Goal: Transaction & Acquisition: Purchase product/service

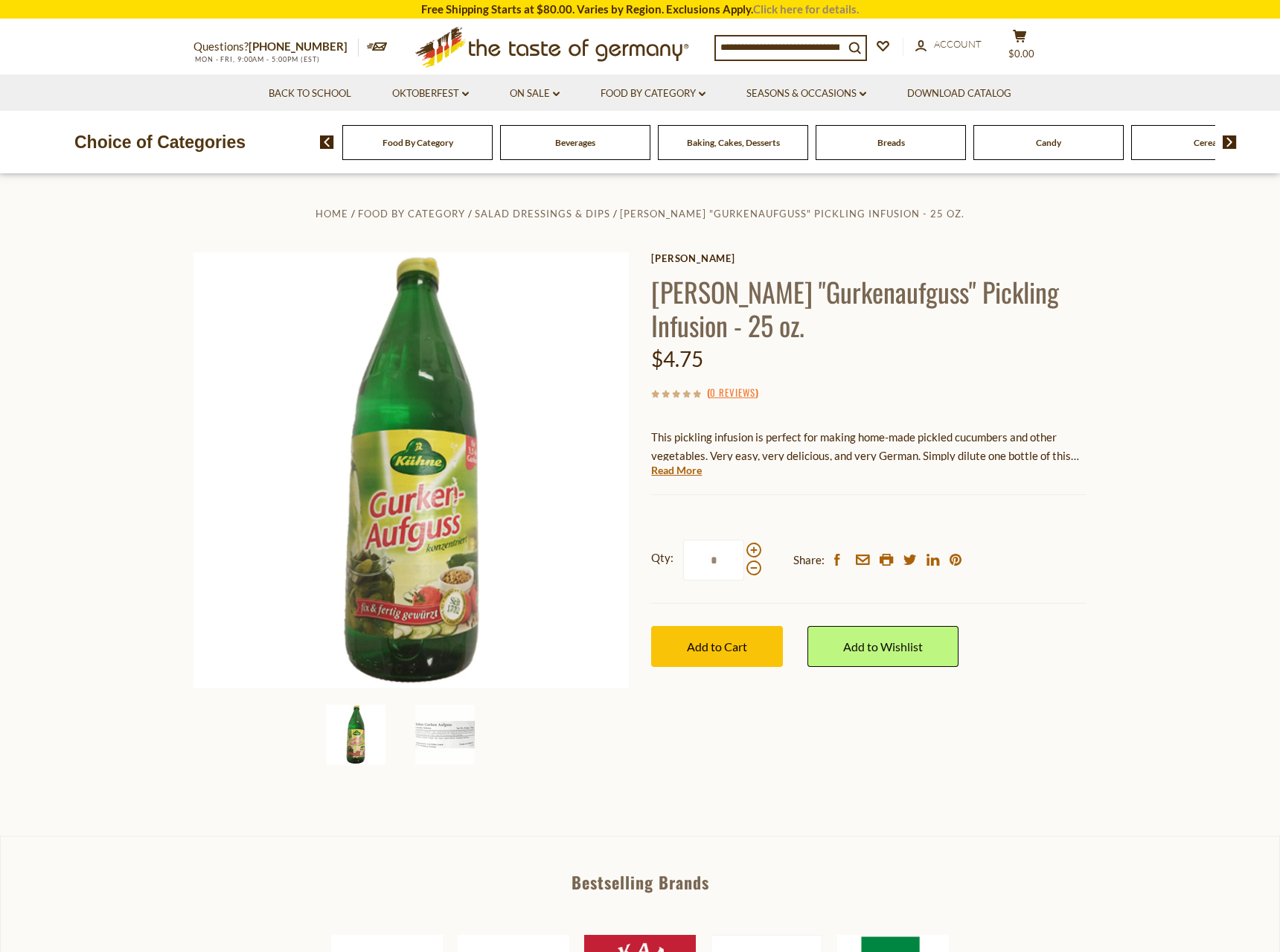
click at [840, 9] on link "Click here for details." at bounding box center [806, 9] width 105 height 14
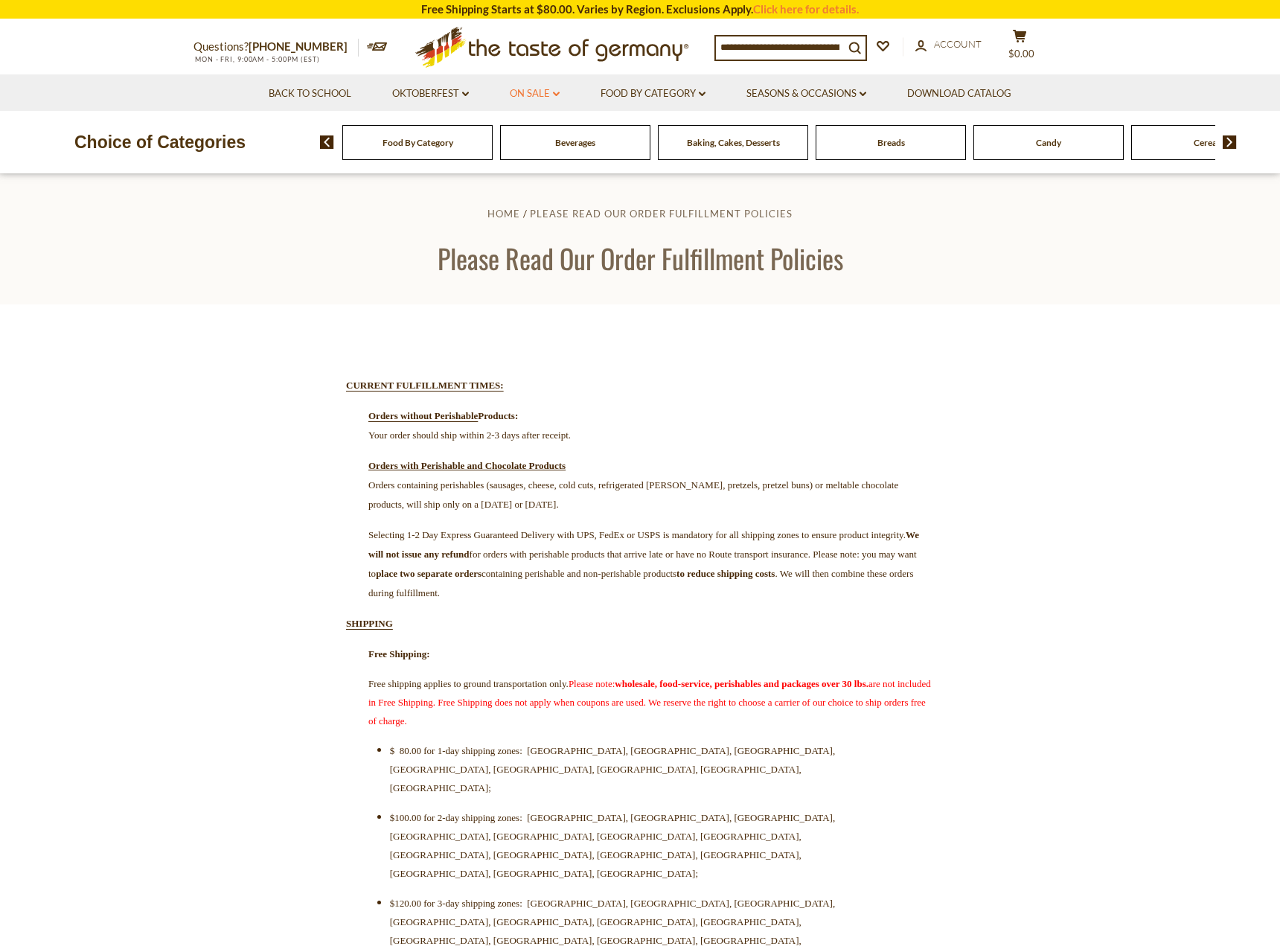
click at [514, 95] on link "On Sale dropdown_arrow" at bounding box center [535, 94] width 50 height 17
click at [540, 134] on link "All On Sale" at bounding box center [528, 133] width 54 height 14
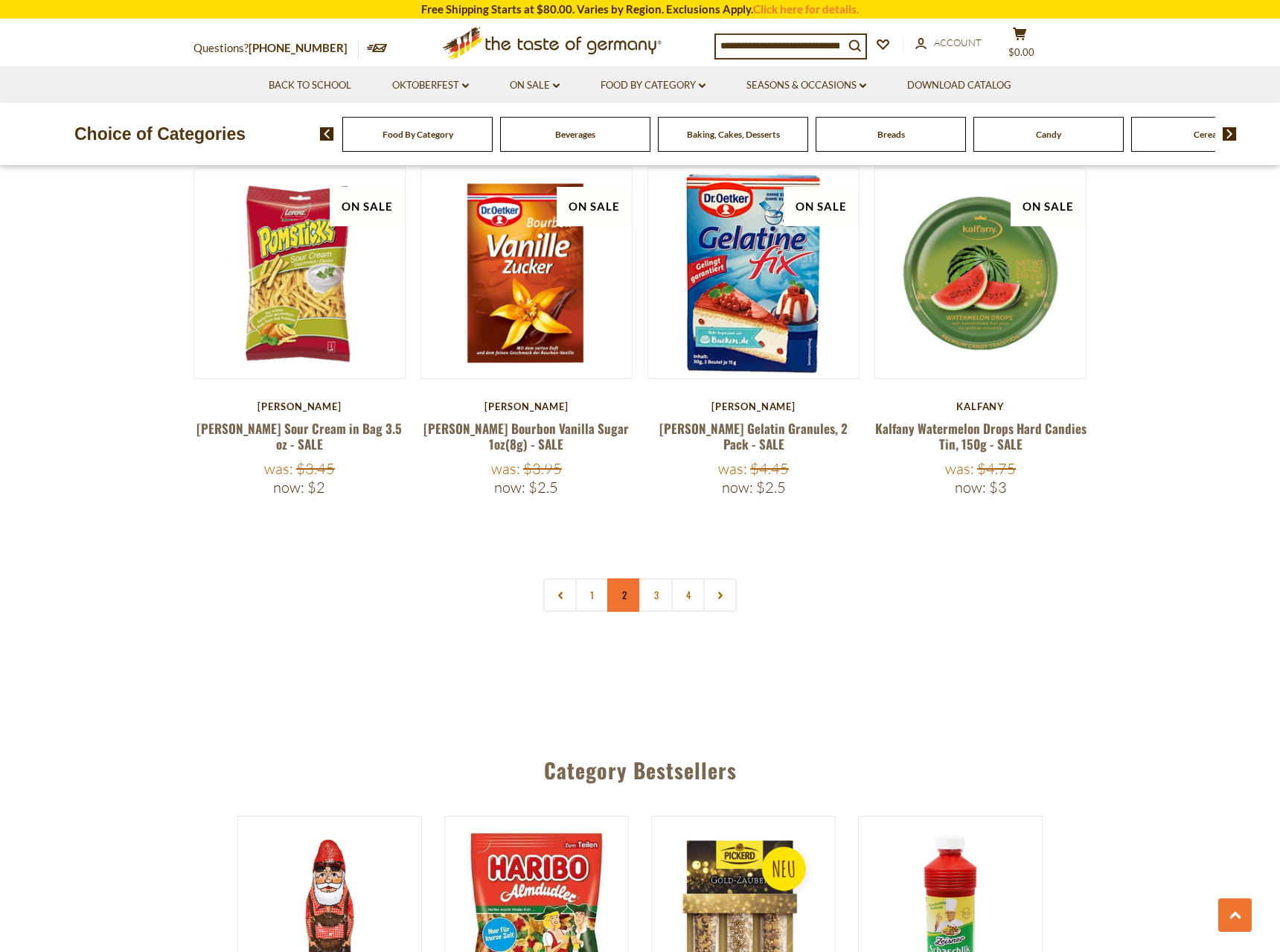
scroll to position [3340, 0]
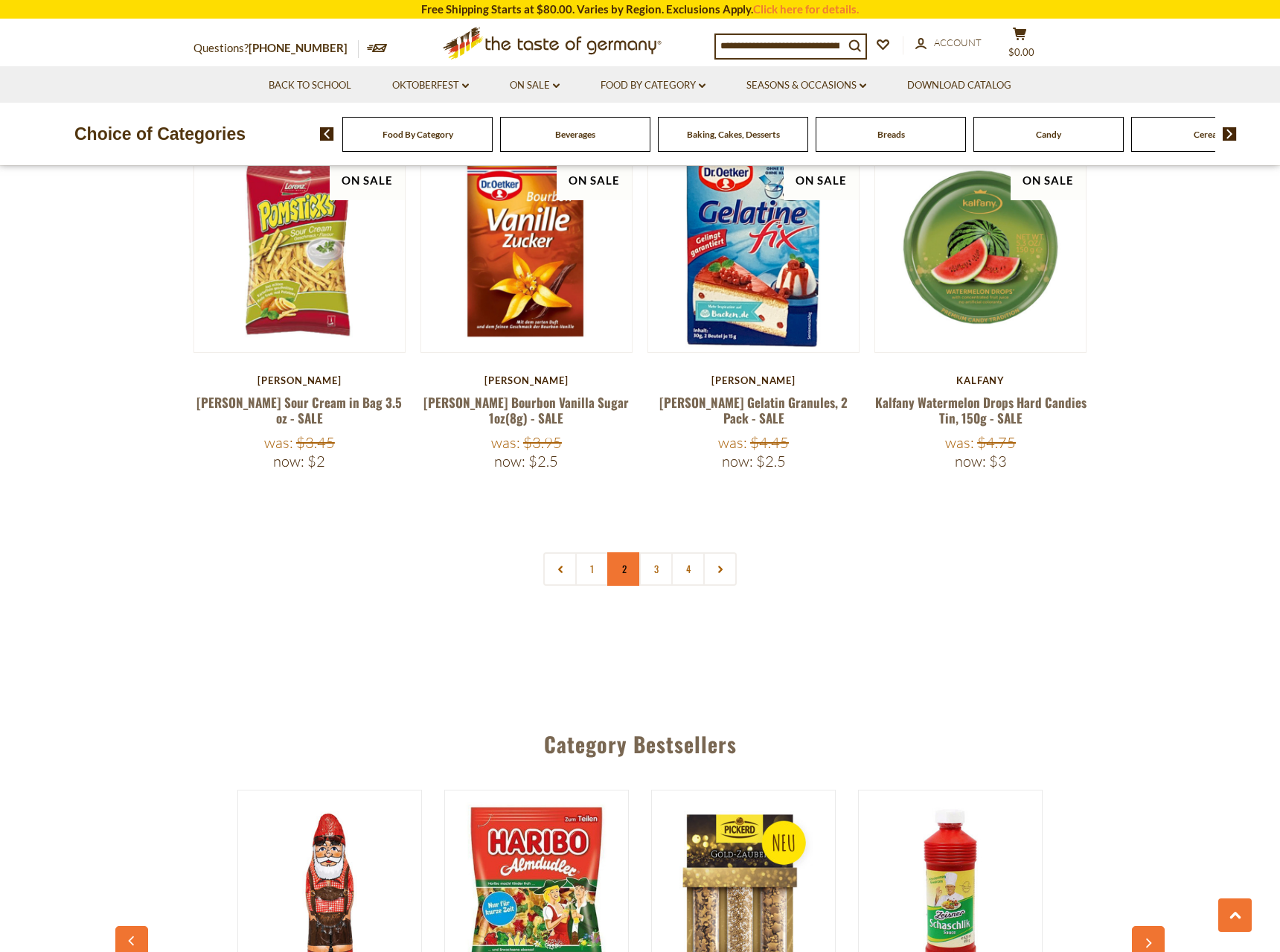
click at [621, 553] on link "2" at bounding box center [624, 569] width 33 height 33
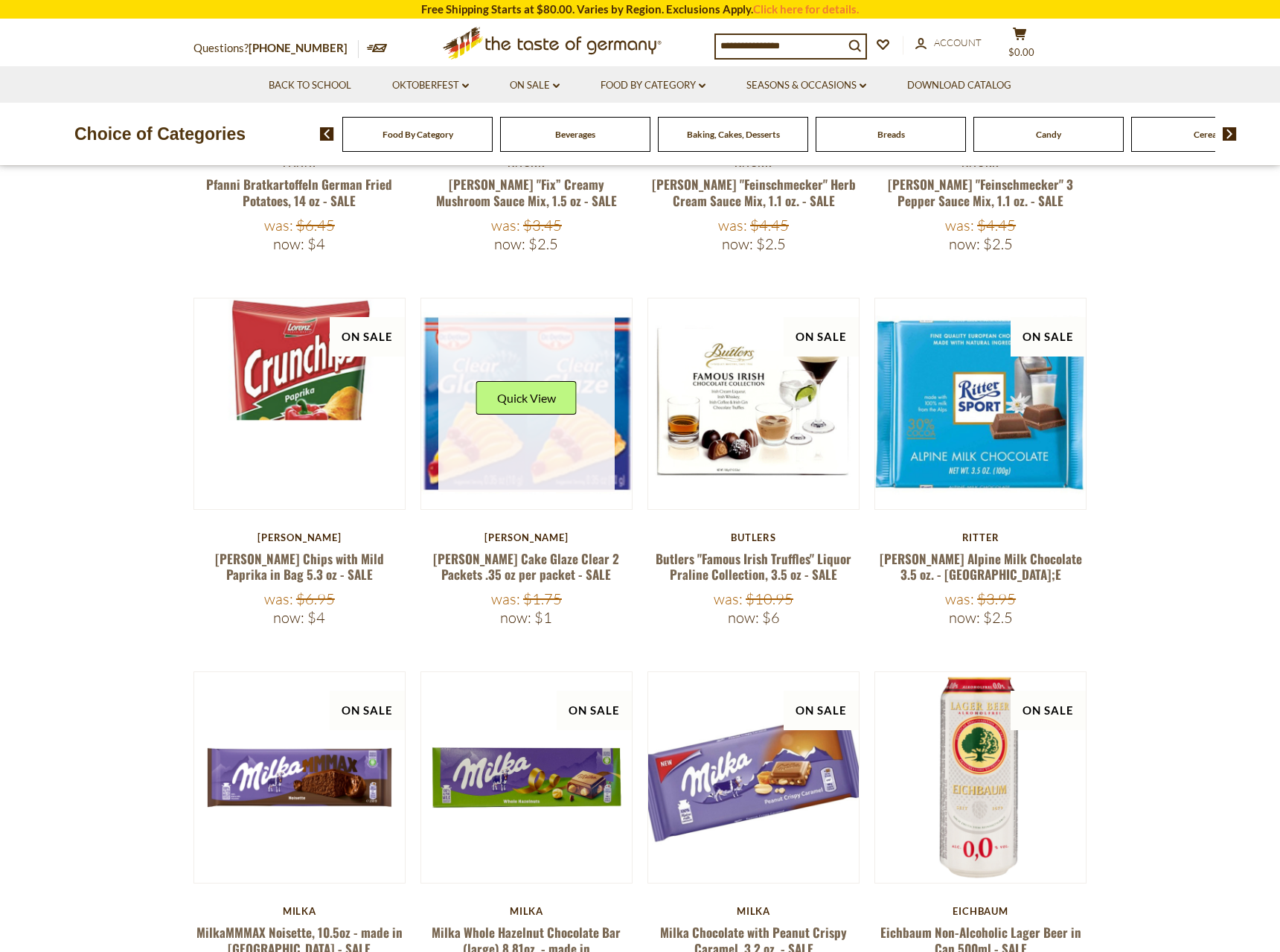
scroll to position [270, 0]
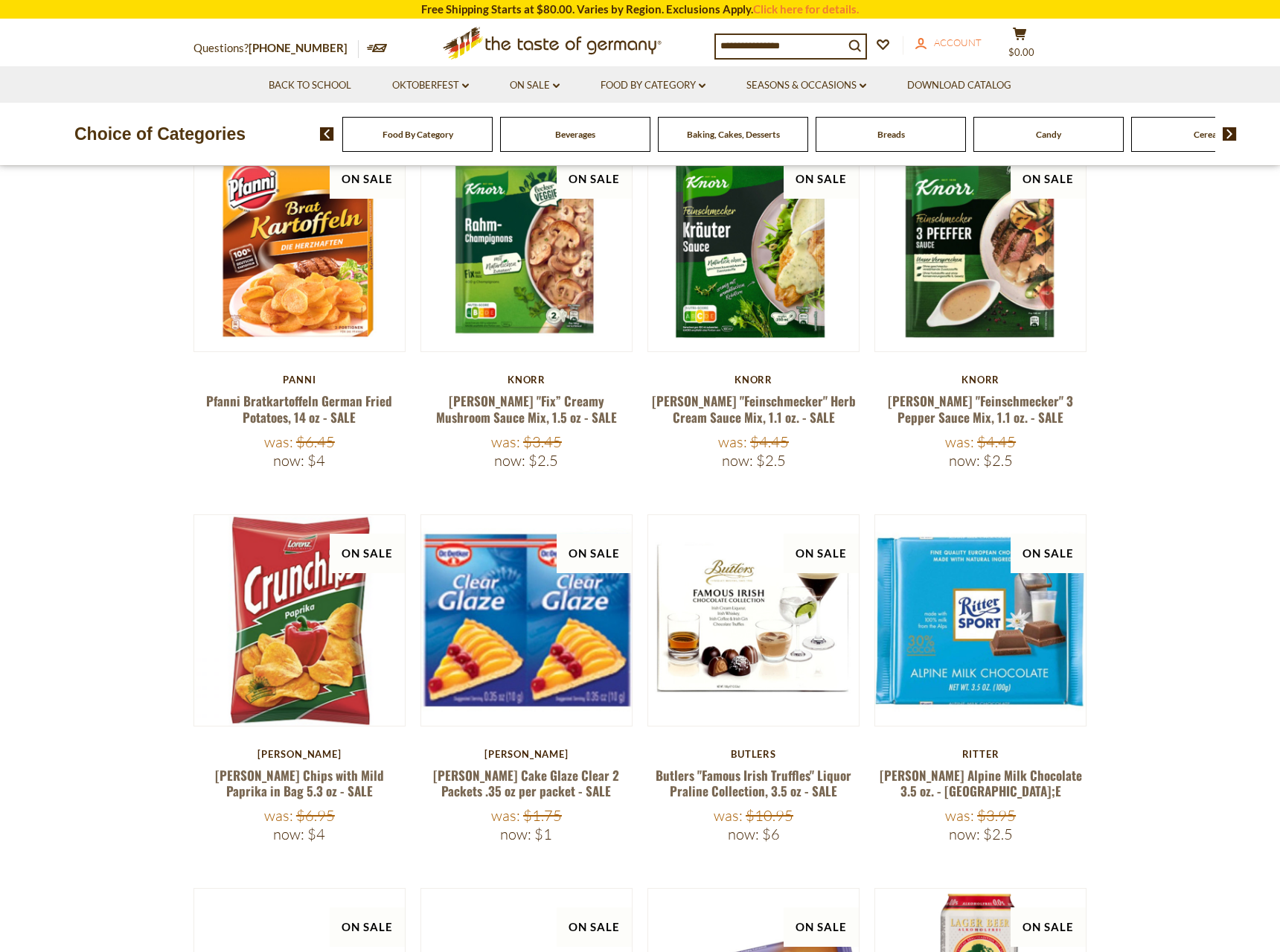
click at [981, 49] on span "Account" at bounding box center [957, 42] width 48 height 12
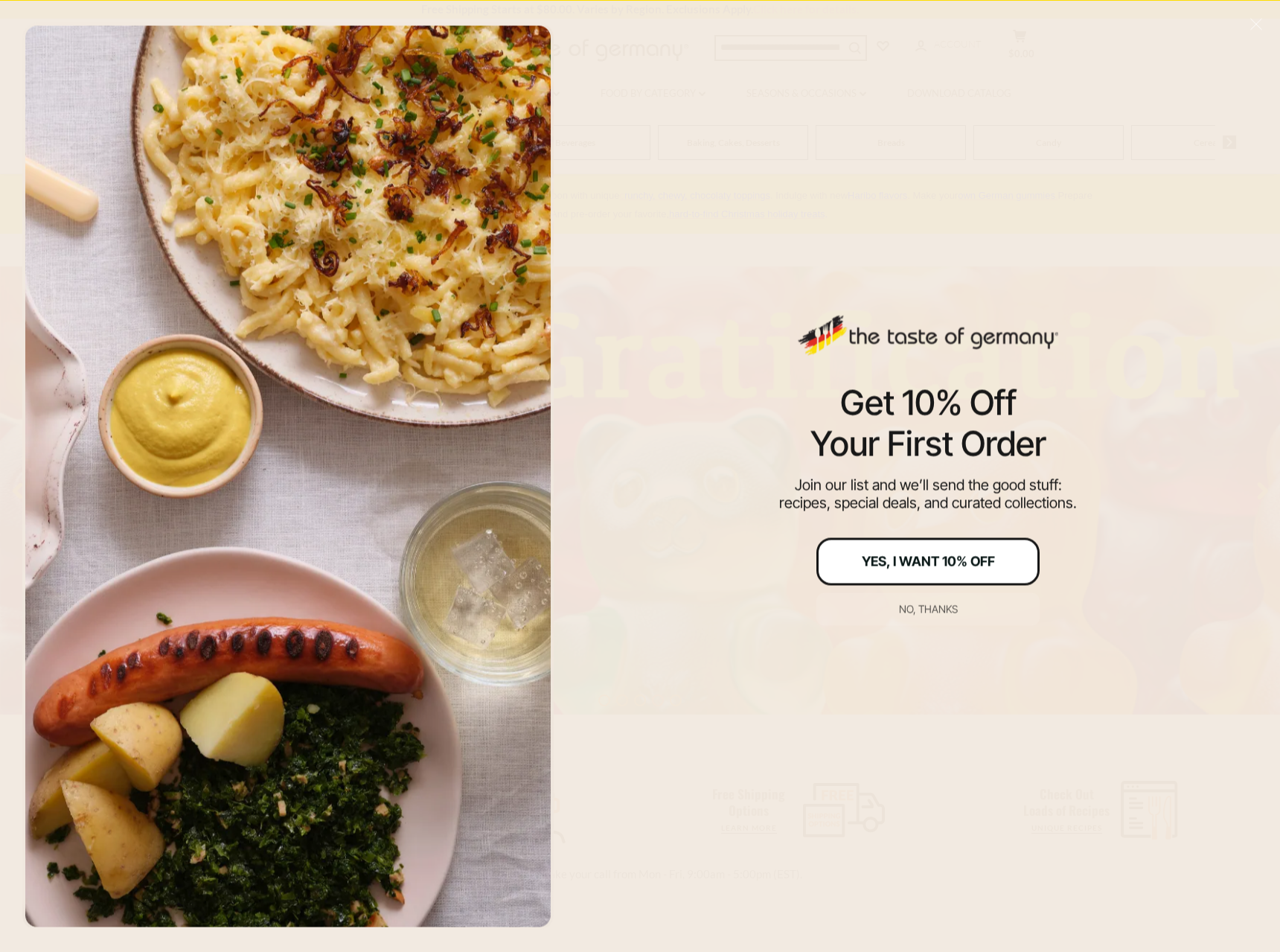
click at [863, 560] on div "Yes, I Want 10% Off" at bounding box center [928, 561] width 133 height 14
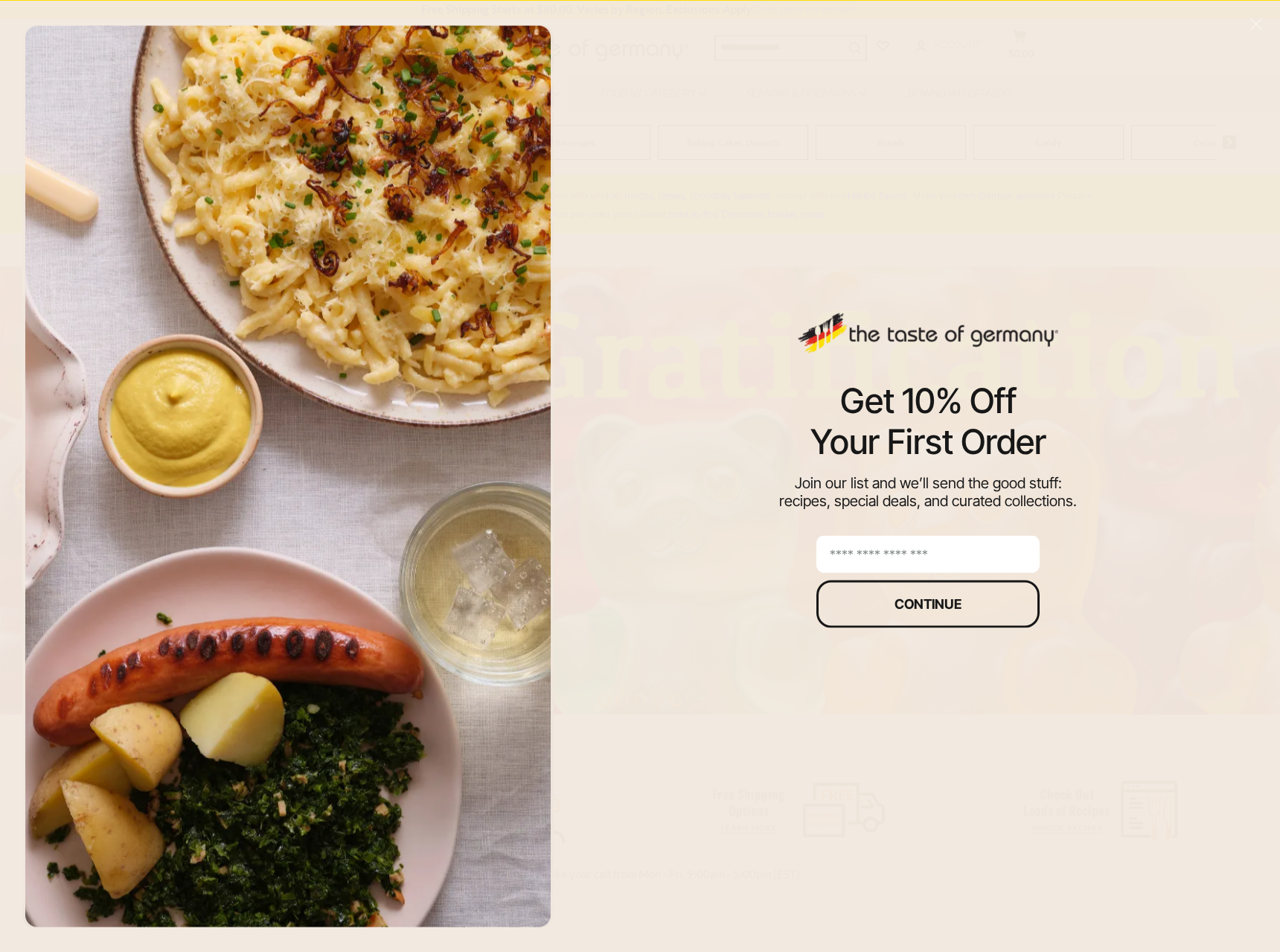
click at [895, 551] on input "email" at bounding box center [928, 553] width 224 height 37
type input "**********"
click at [944, 595] on button "Continue" at bounding box center [928, 603] width 224 height 48
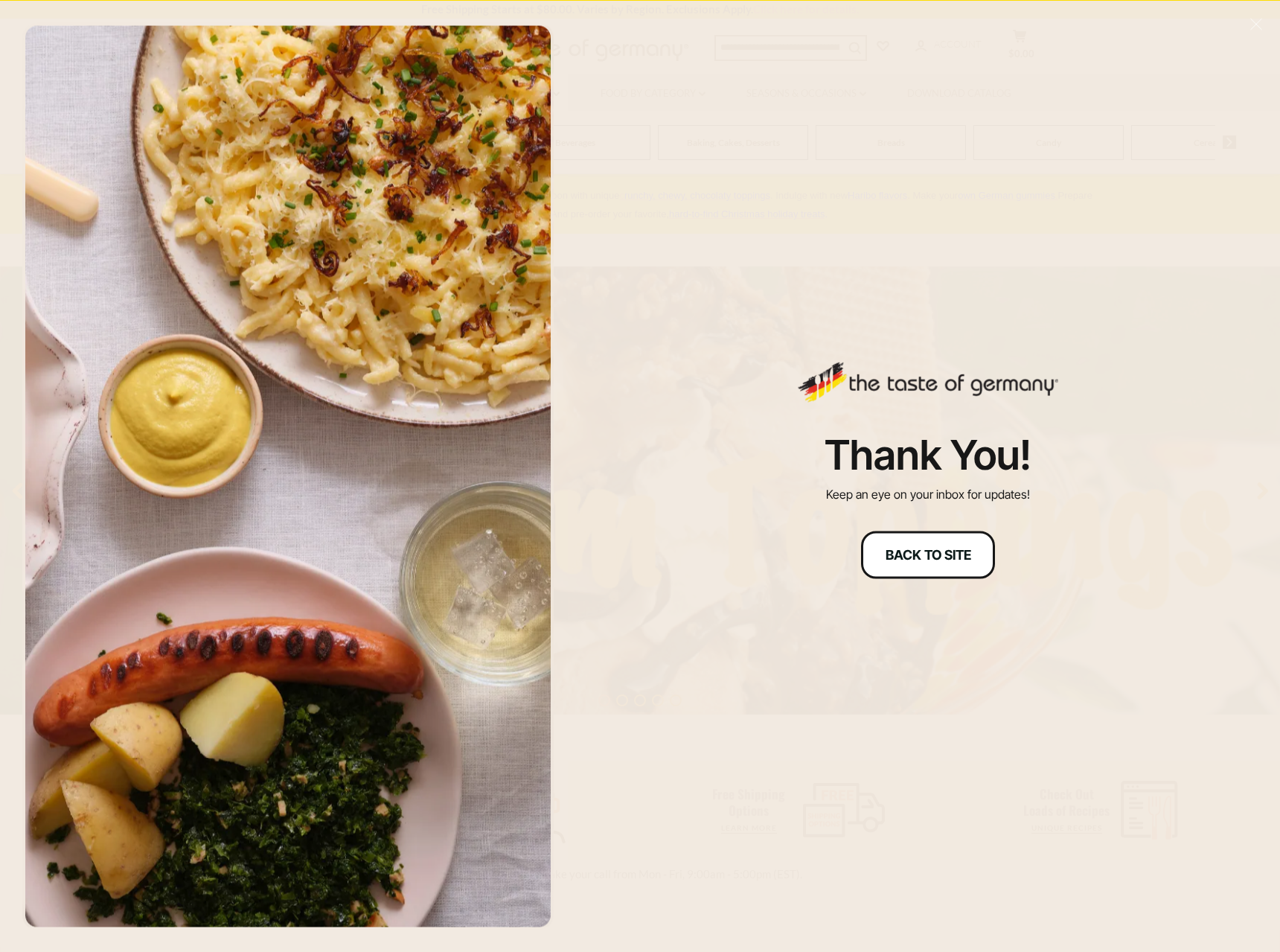
click at [905, 553] on div "Back to site" at bounding box center [928, 555] width 86 height 14
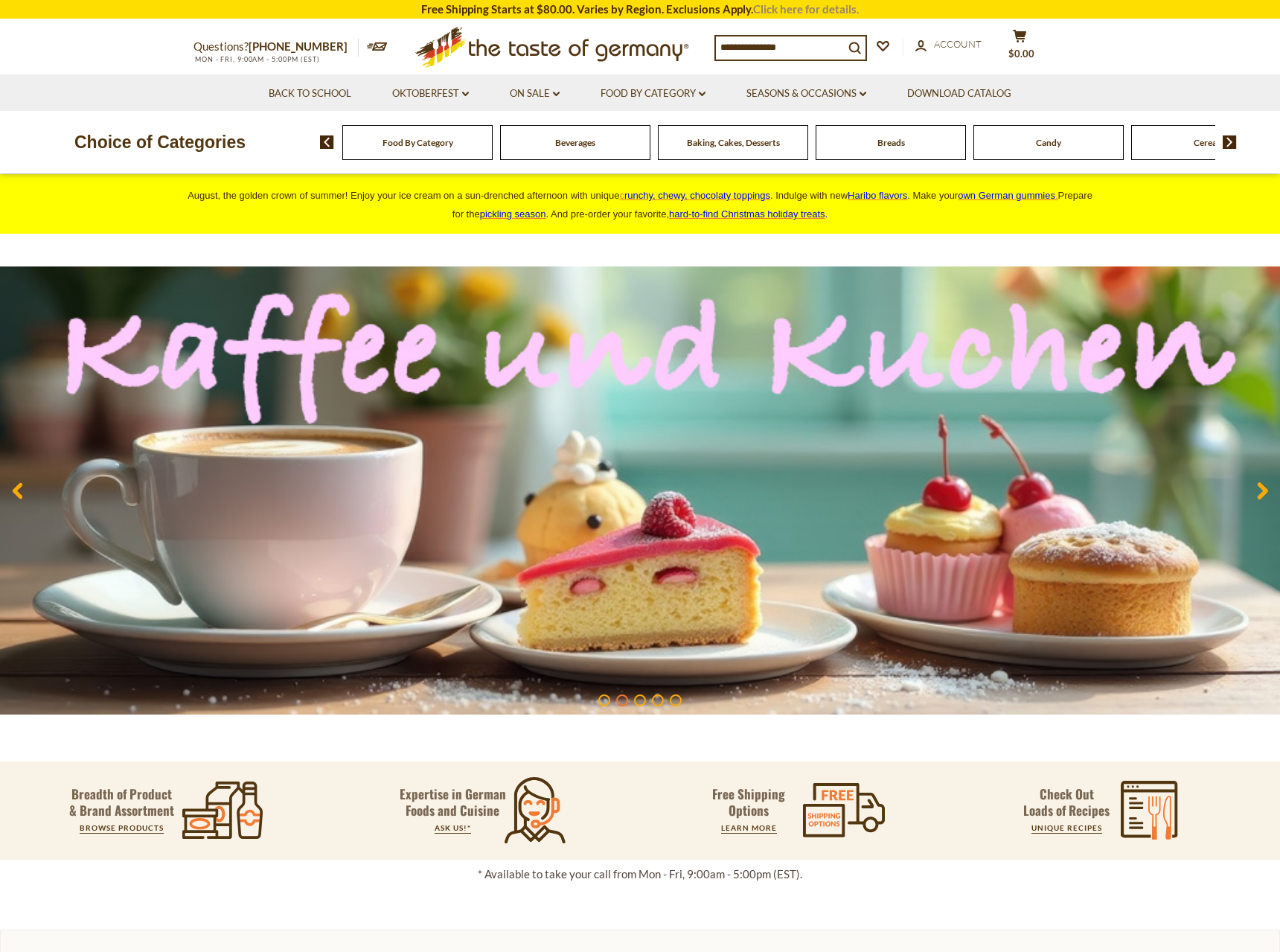
click at [781, 8] on link "Click here for details." at bounding box center [806, 9] width 105 height 14
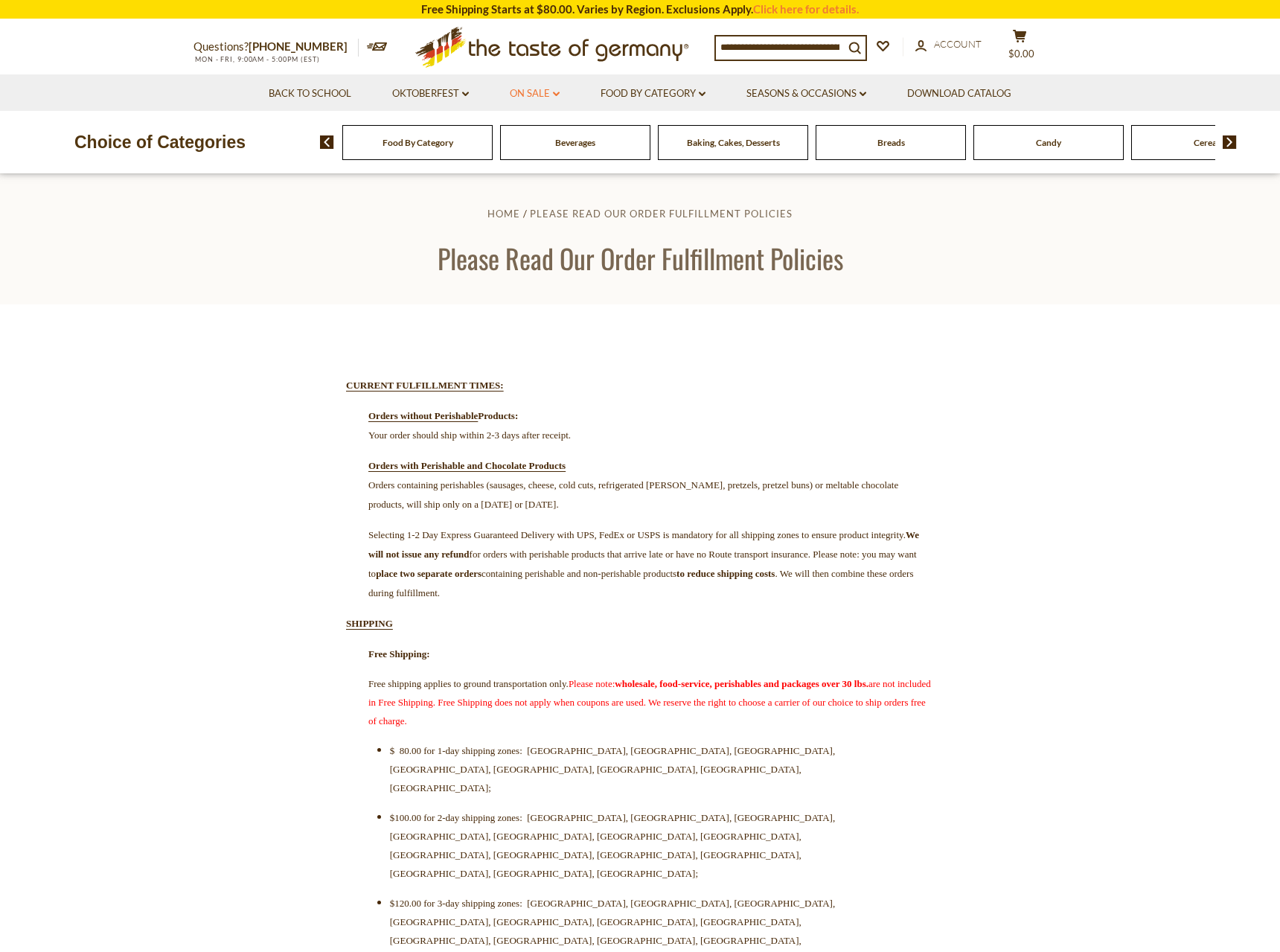
click at [528, 93] on link "On Sale dropdown_arrow" at bounding box center [535, 94] width 50 height 17
click at [543, 134] on link "All On Sale" at bounding box center [528, 133] width 54 height 14
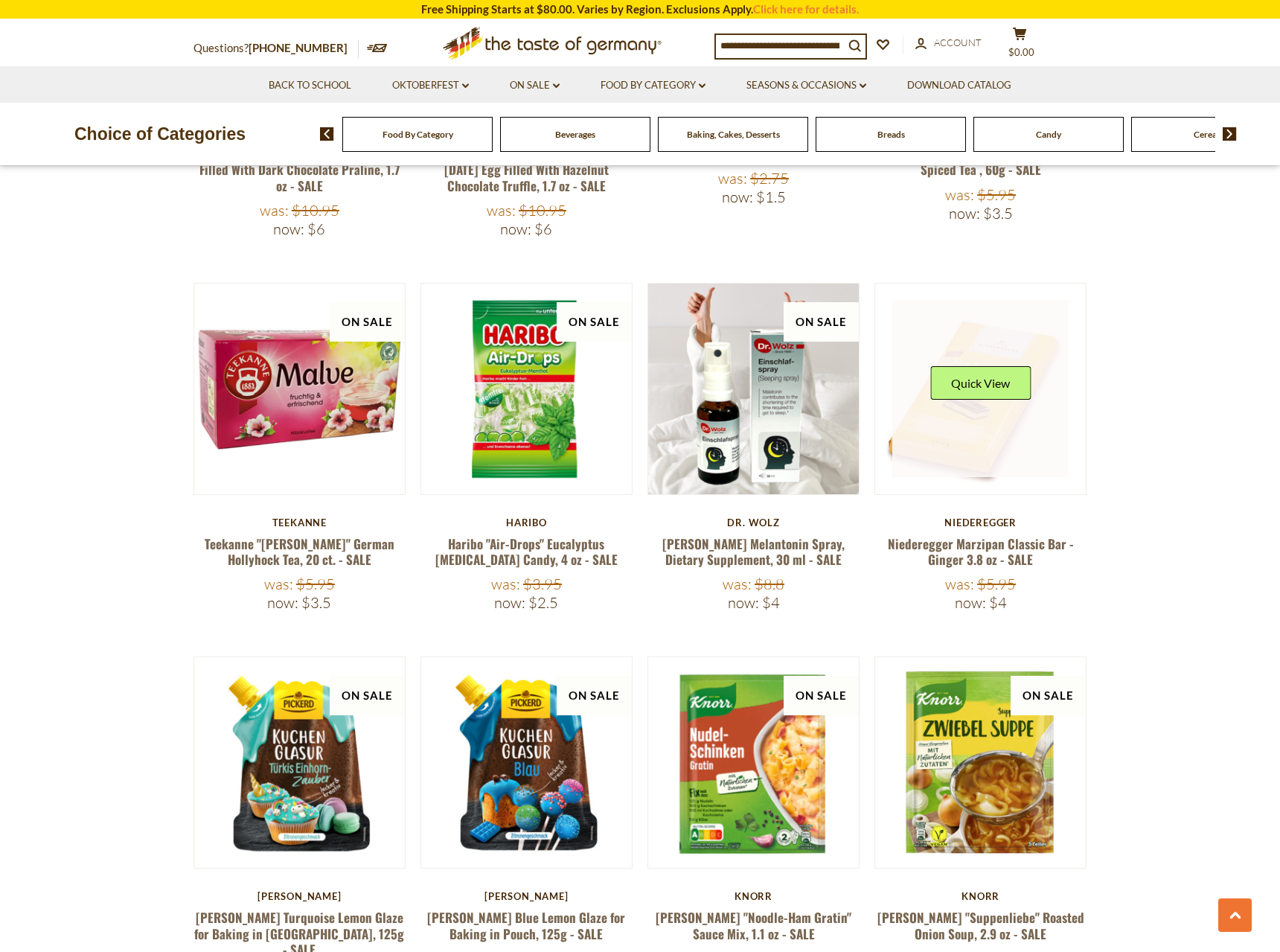
scroll to position [3188, 0]
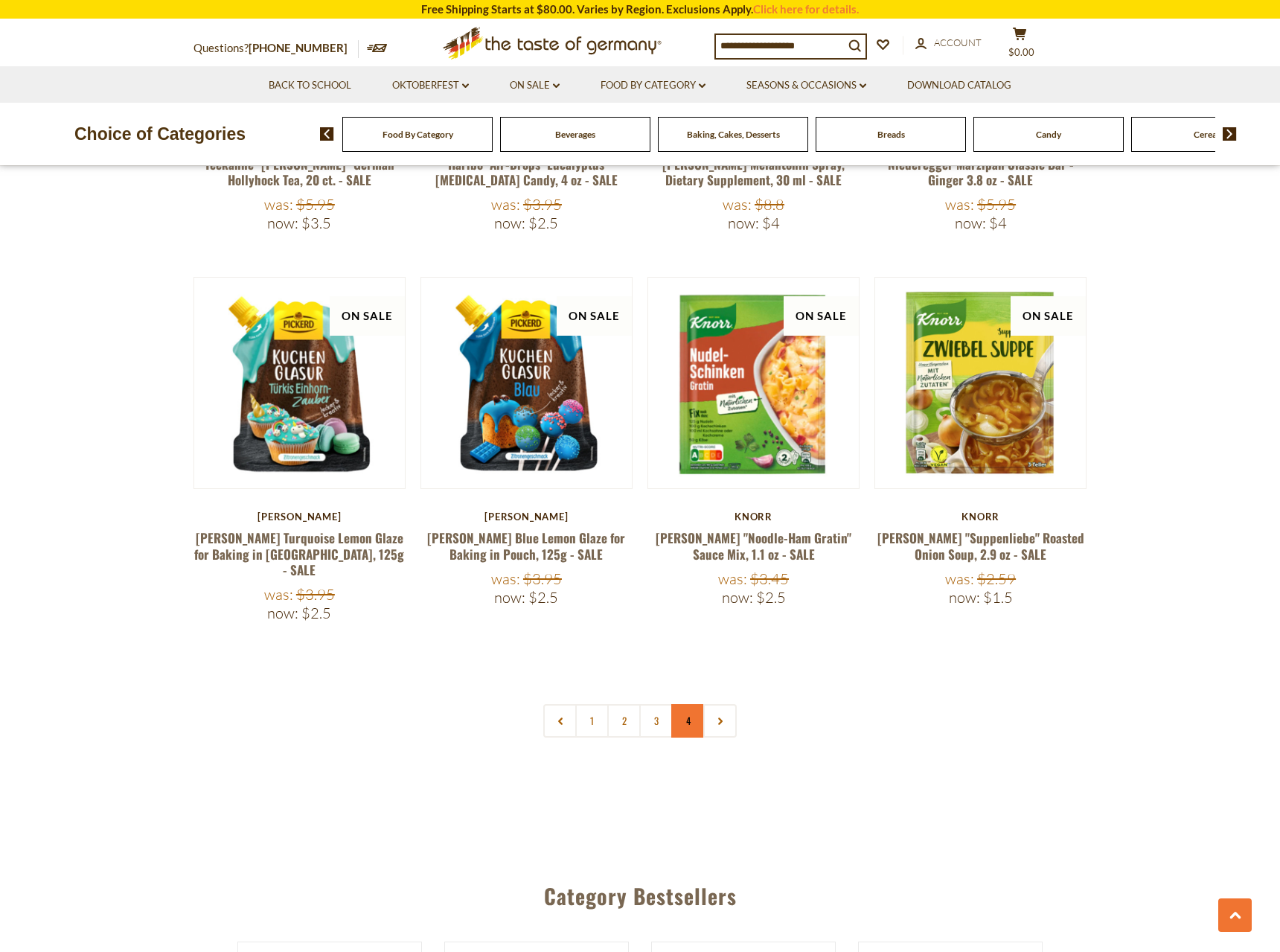
click at [687, 704] on link "4" at bounding box center [688, 721] width 33 height 33
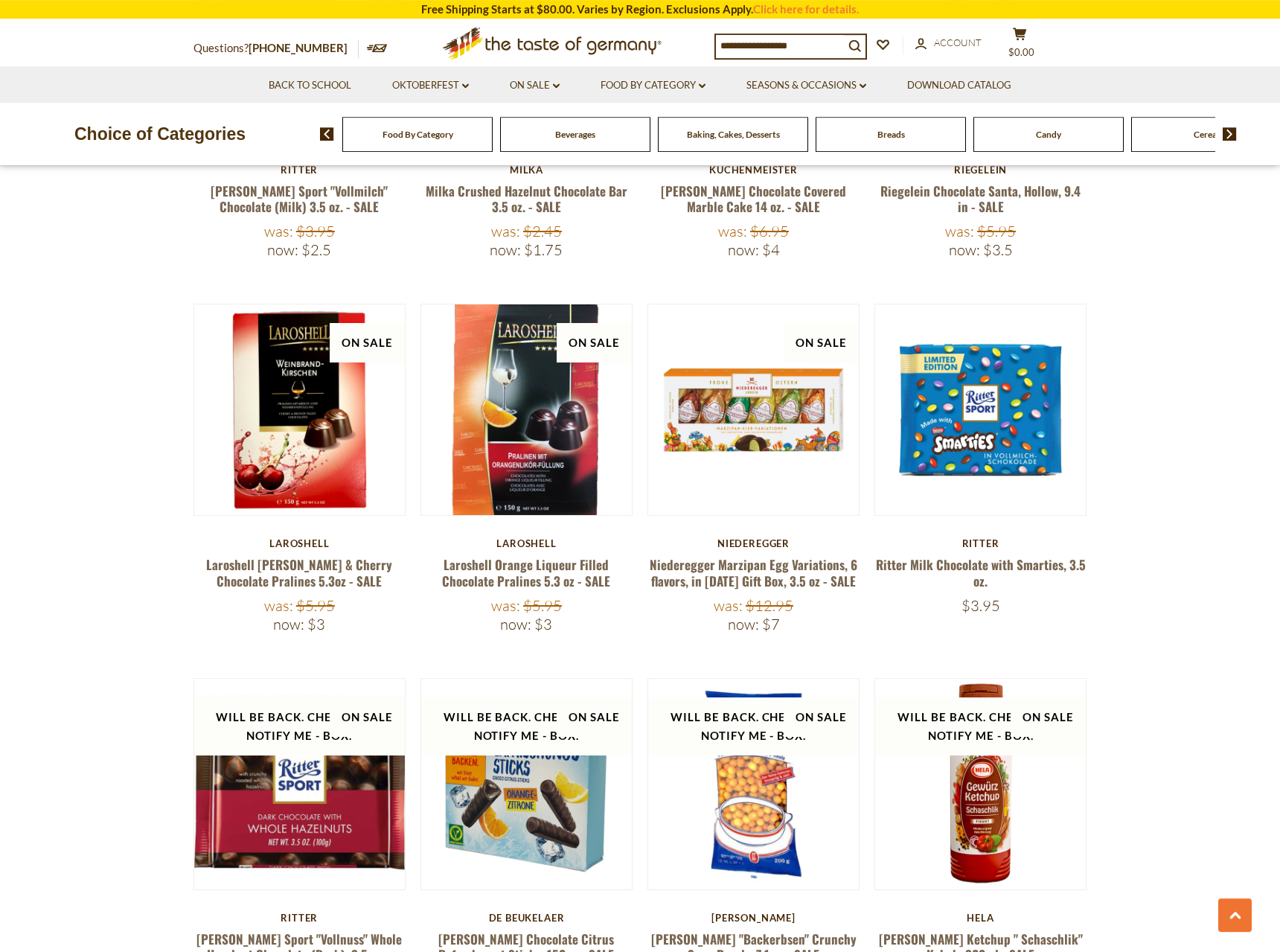
scroll to position [2244, 0]
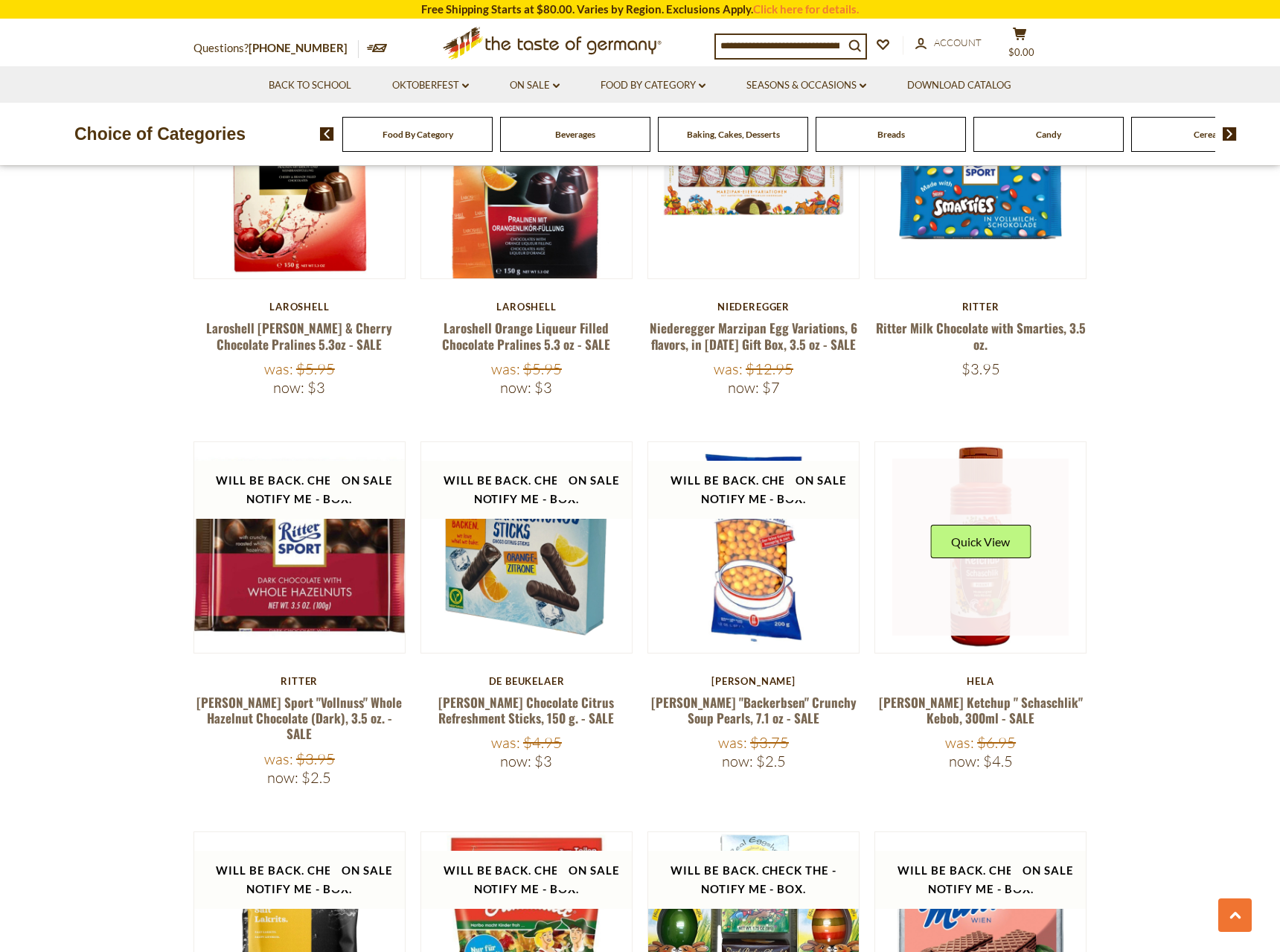
click at [1001, 601] on link at bounding box center [981, 547] width 177 height 177
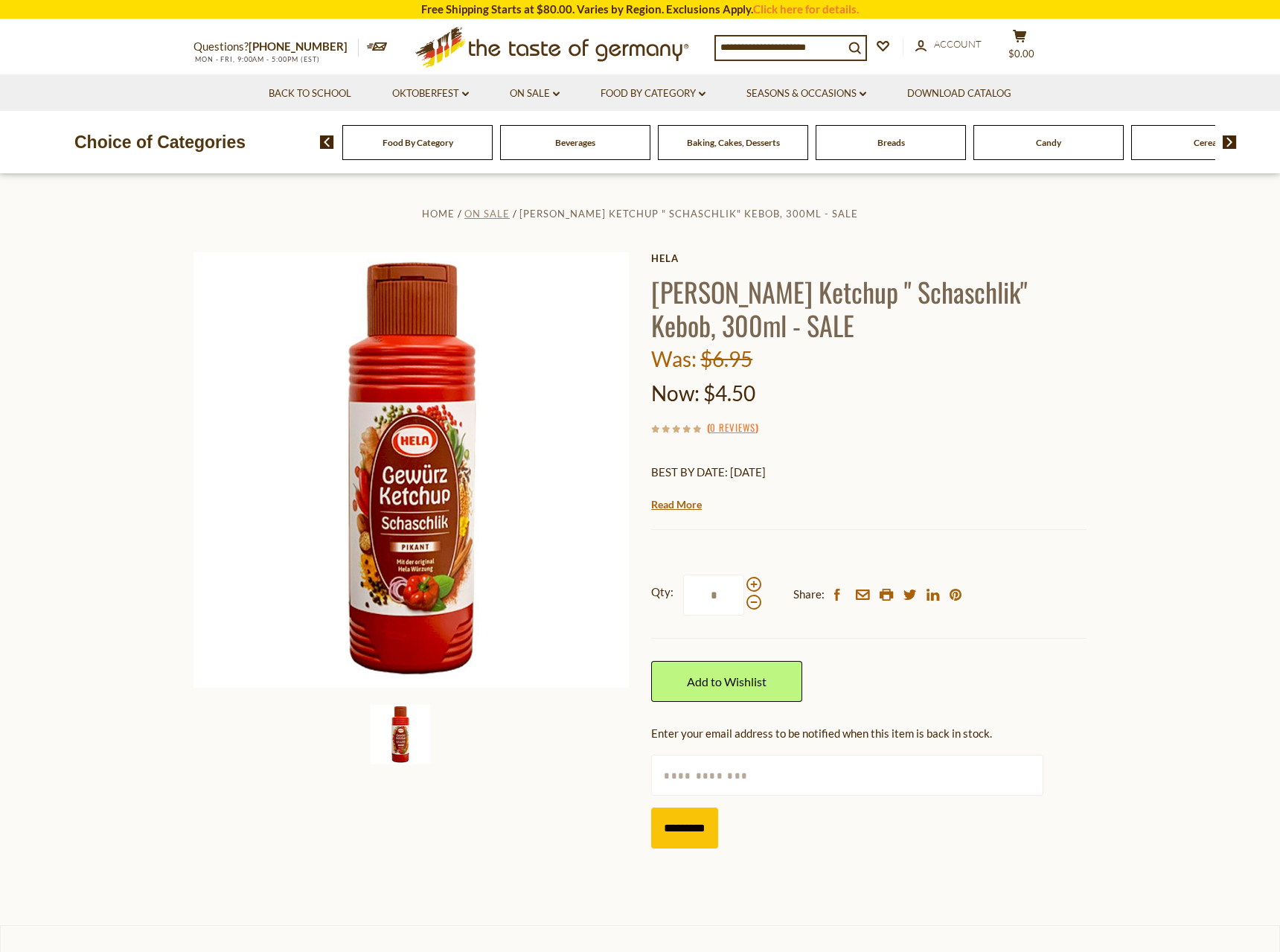
click at [510, 214] on span "On Sale" at bounding box center [487, 214] width 45 height 12
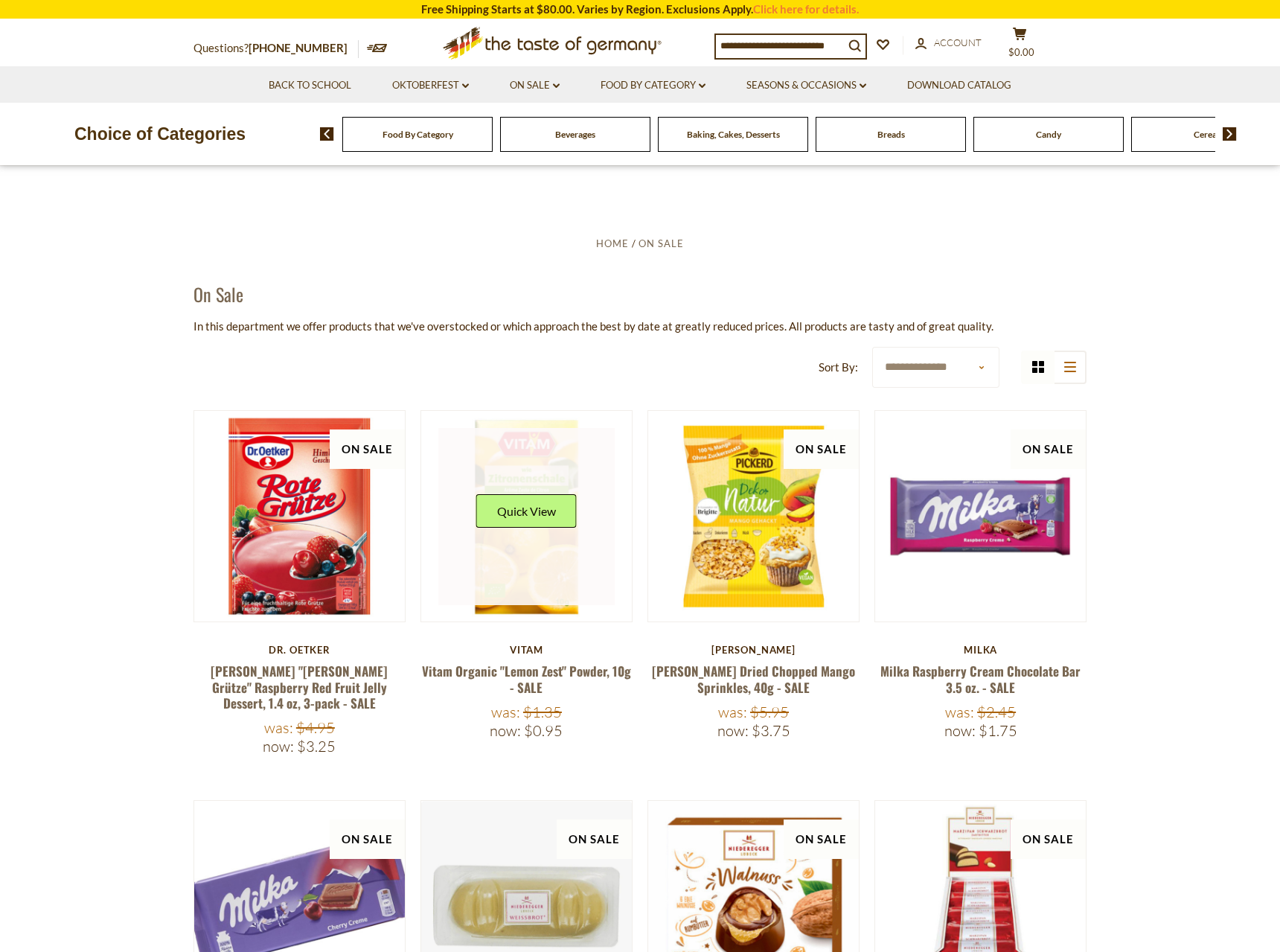
scroll to position [380, 0]
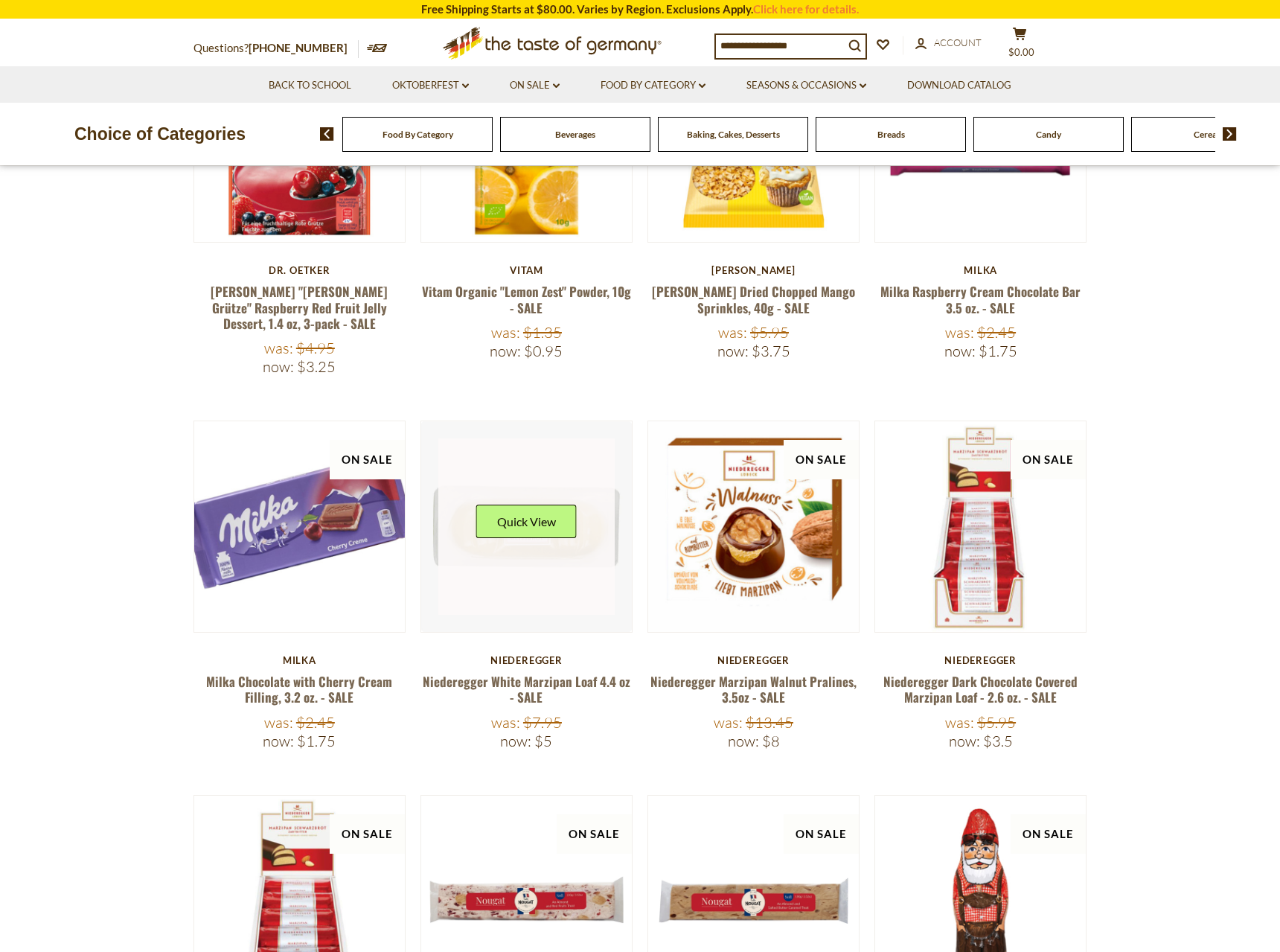
click at [547, 590] on link at bounding box center [527, 527] width 177 height 177
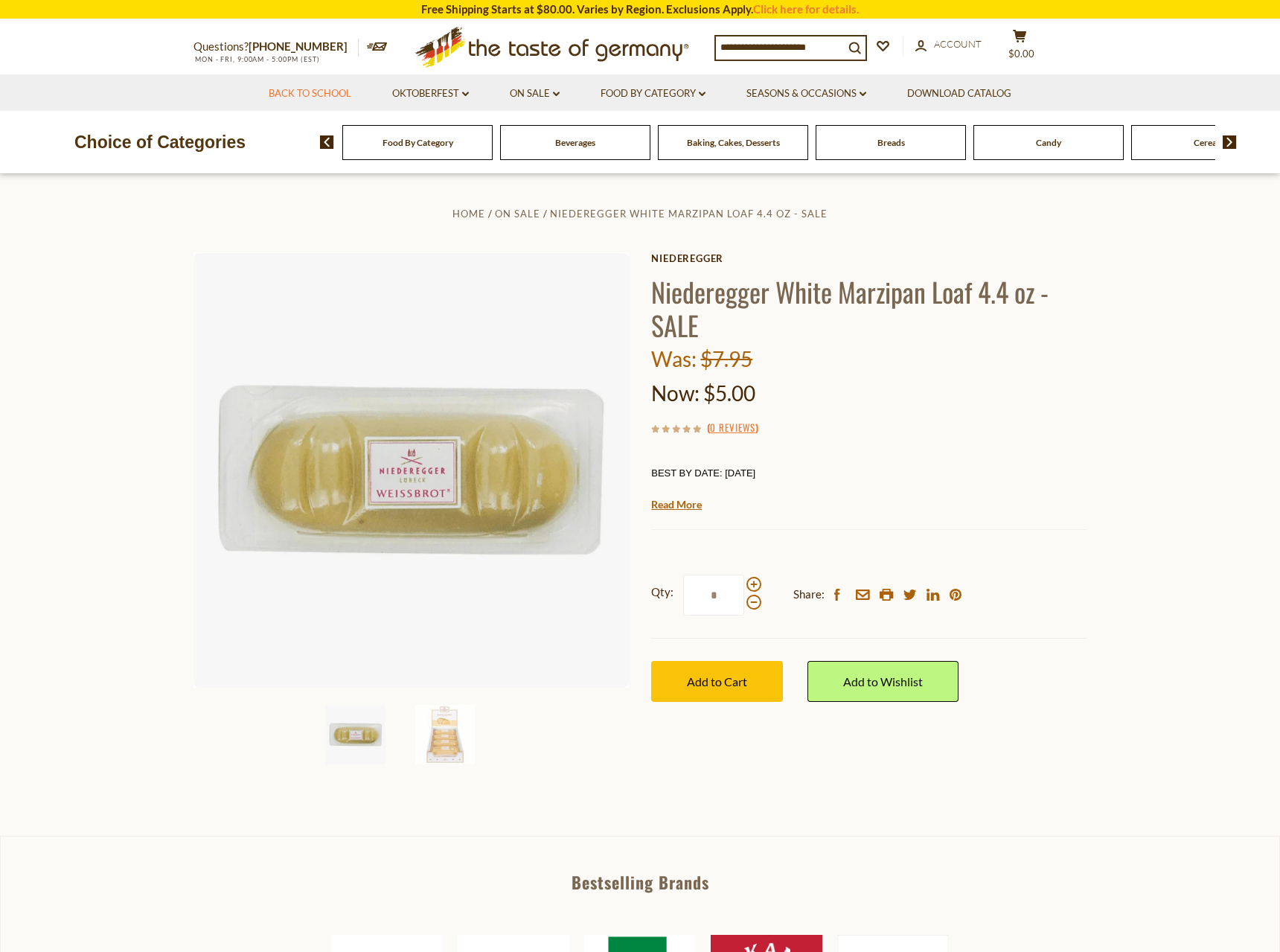
click at [318, 93] on link "Back to School" at bounding box center [309, 94] width 83 height 17
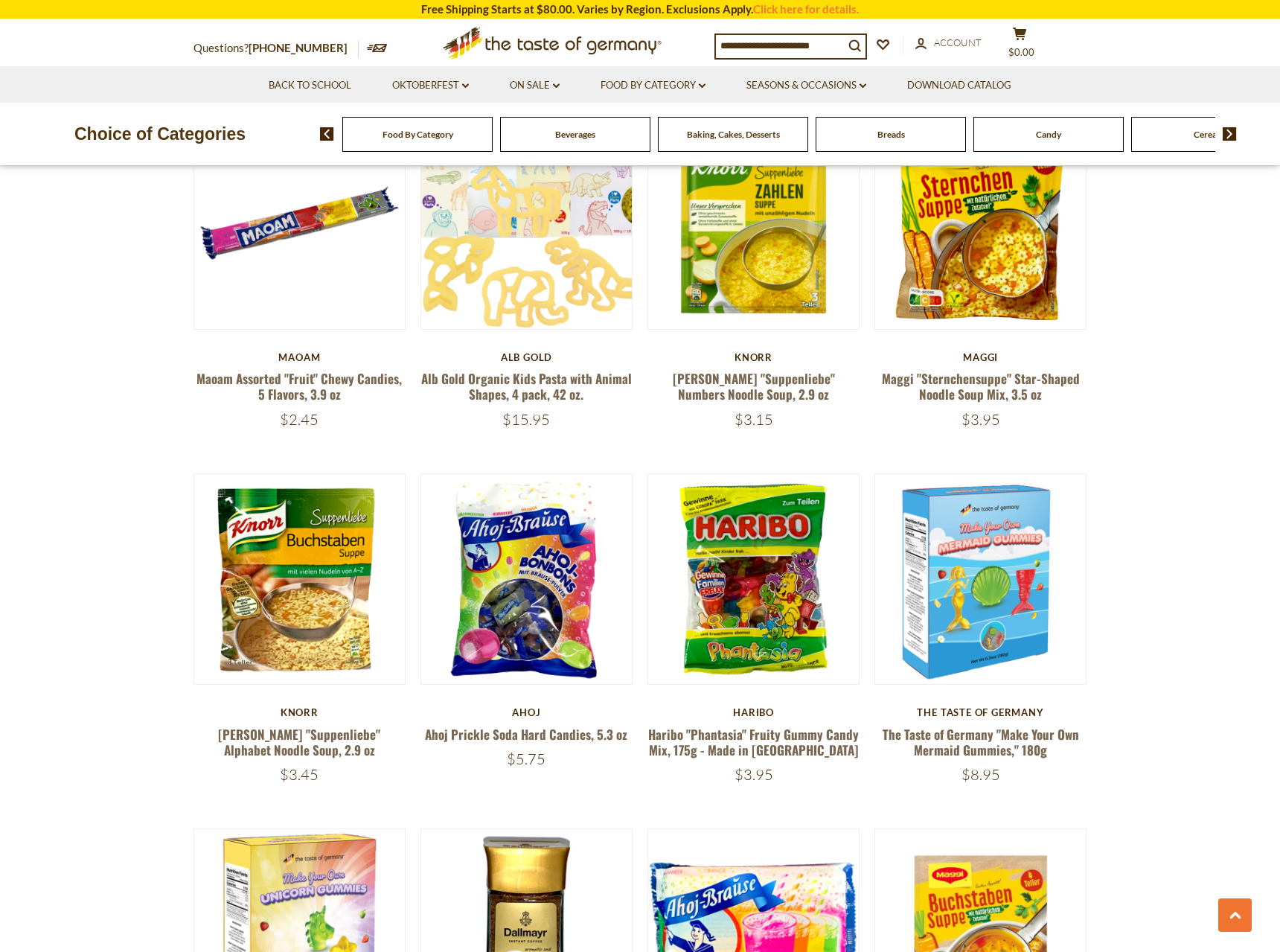
scroll to position [2808, 0]
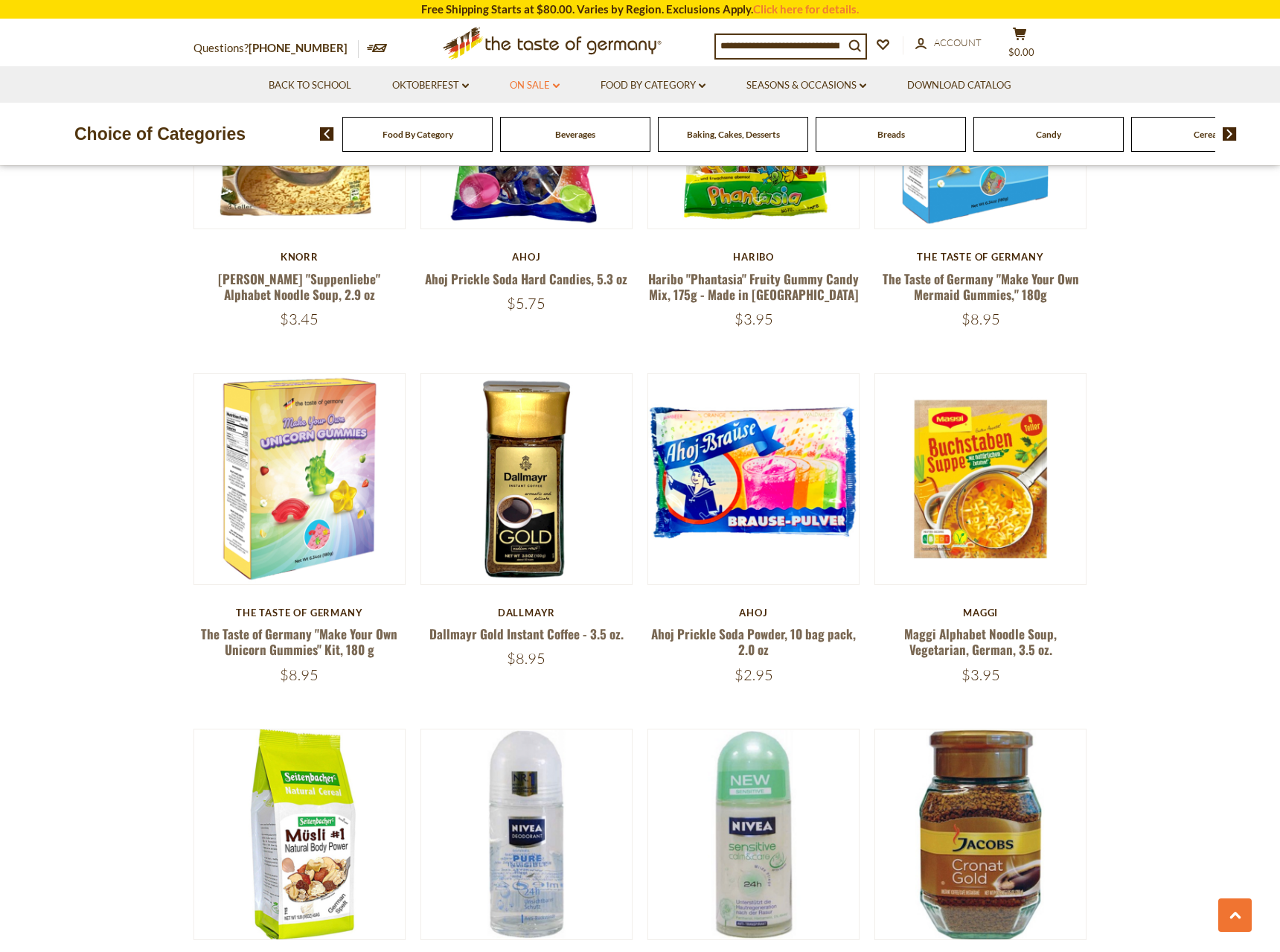
click at [525, 87] on link "On Sale dropdown_arrow" at bounding box center [535, 86] width 50 height 17
click at [540, 129] on link "All On Sale" at bounding box center [528, 124] width 54 height 14
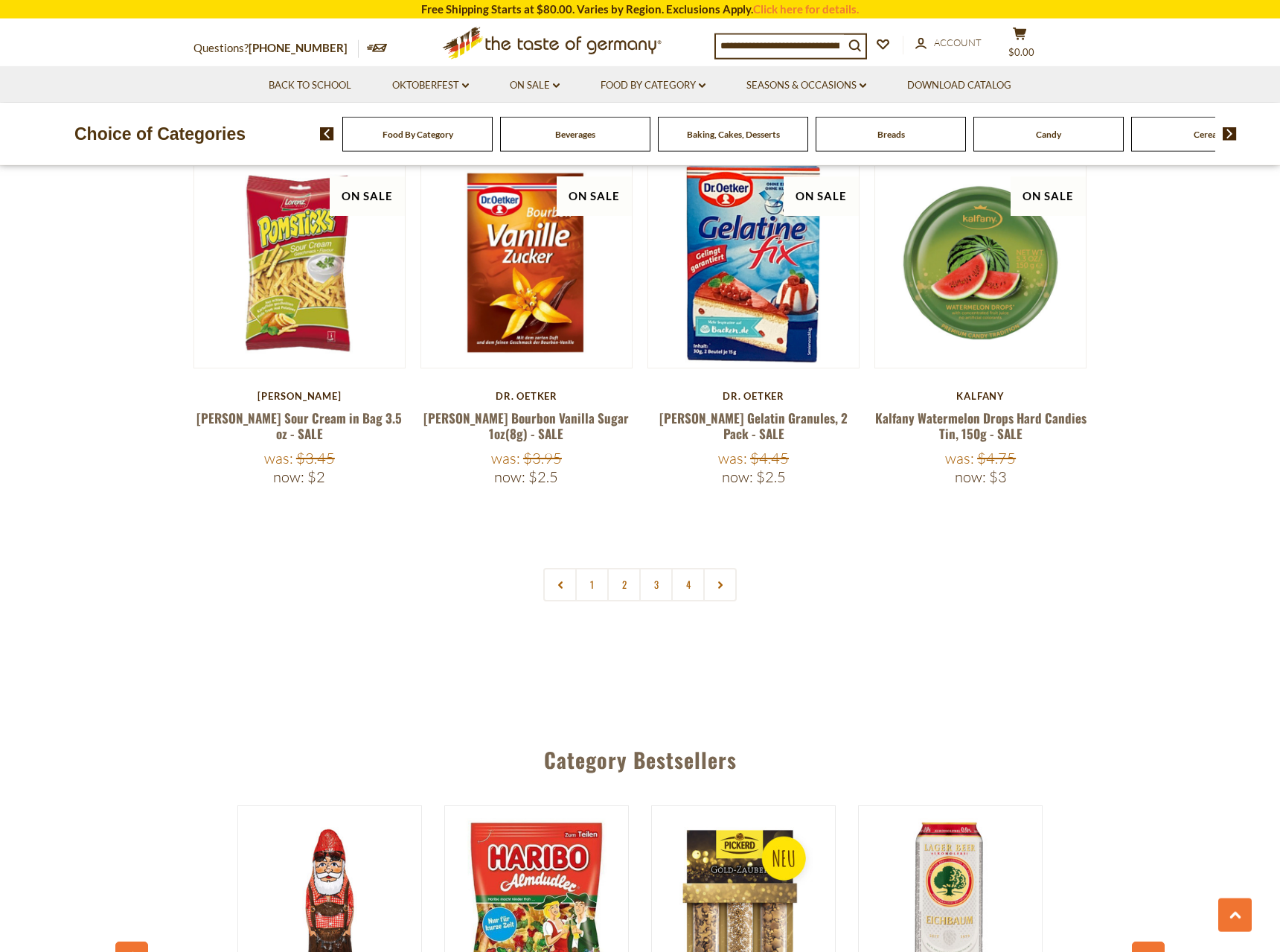
scroll to position [3416, 0]
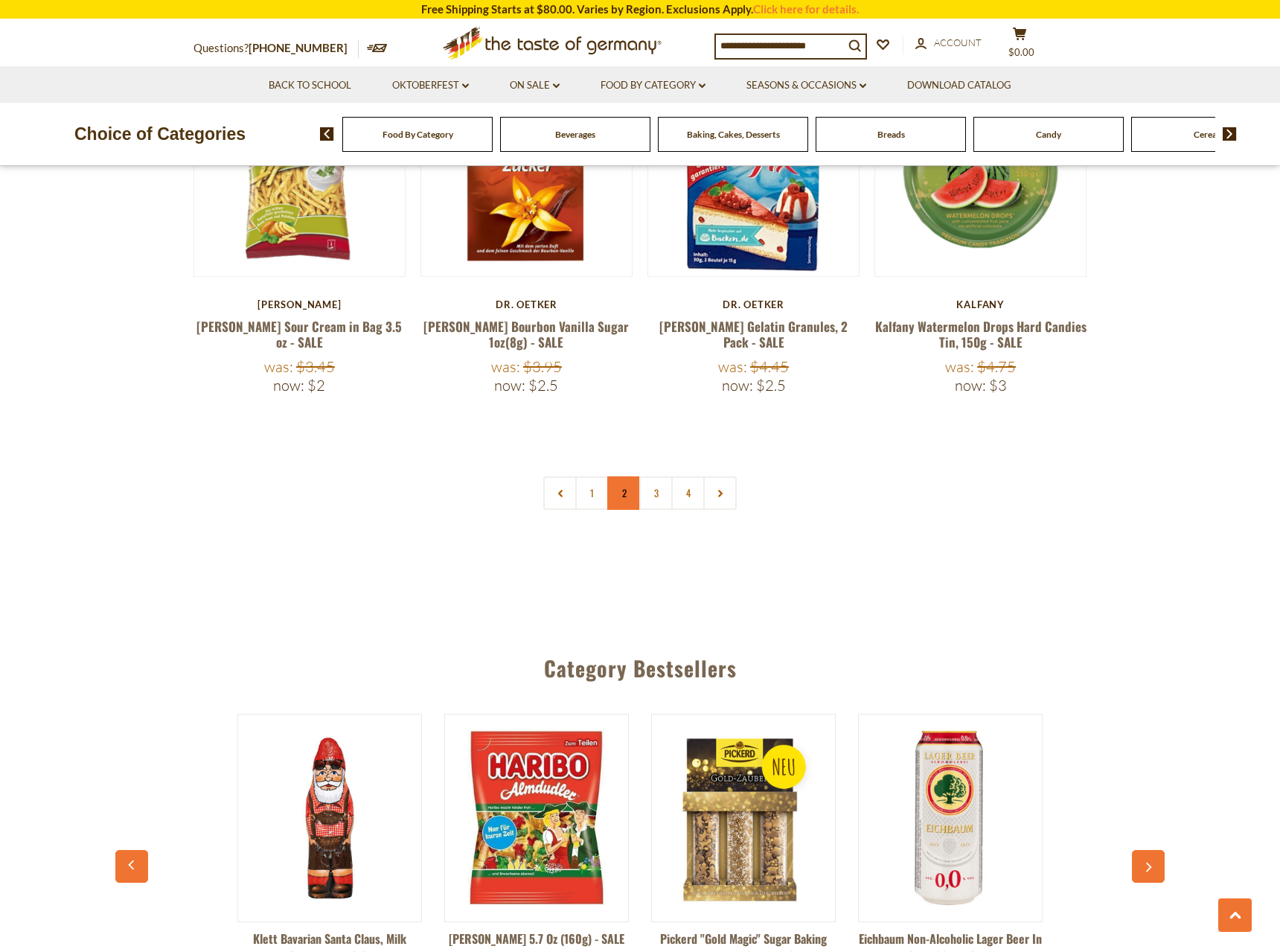
click at [624, 476] on link "2" at bounding box center [624, 493] width 33 height 33
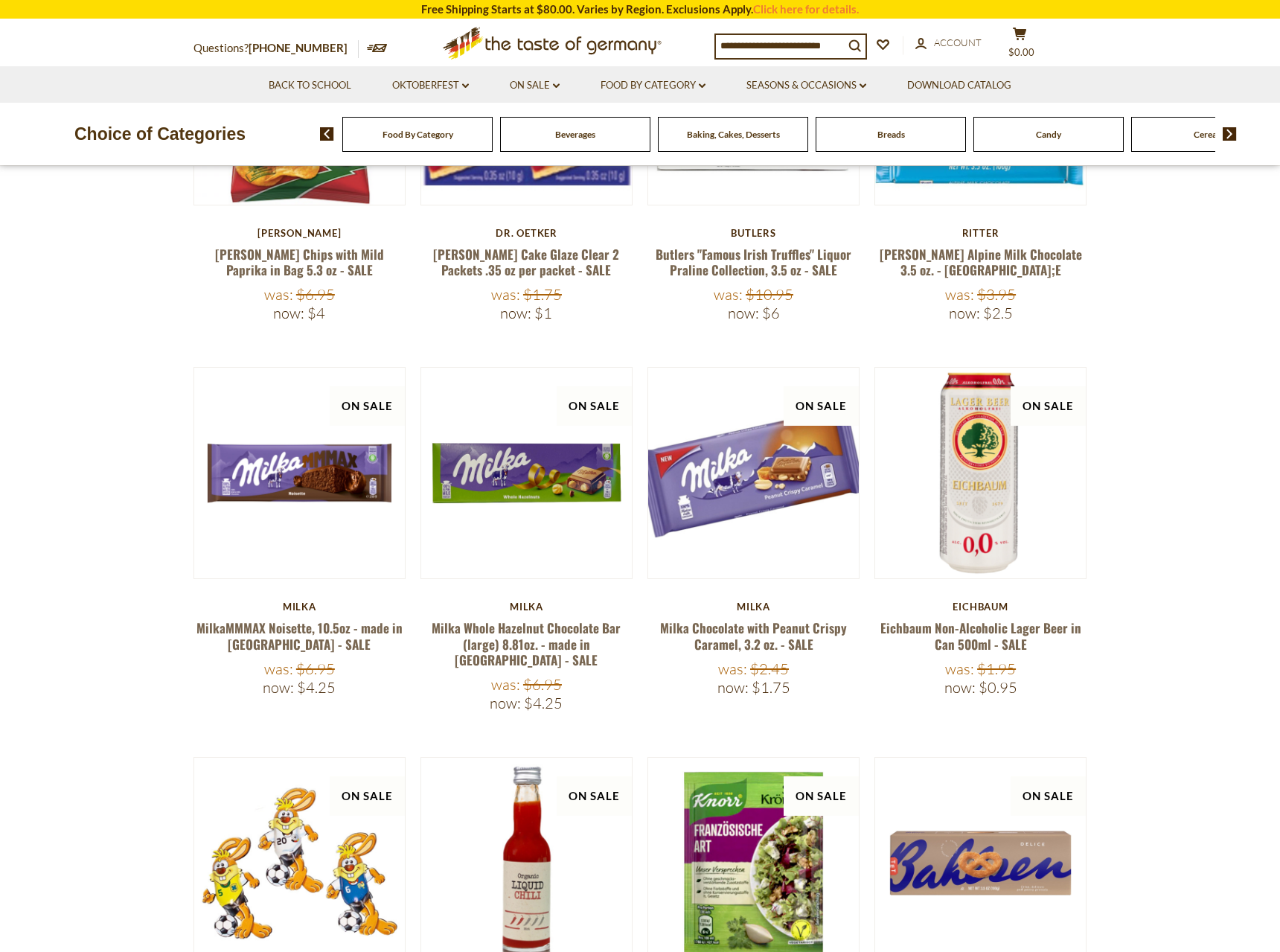
scroll to position [271, 0]
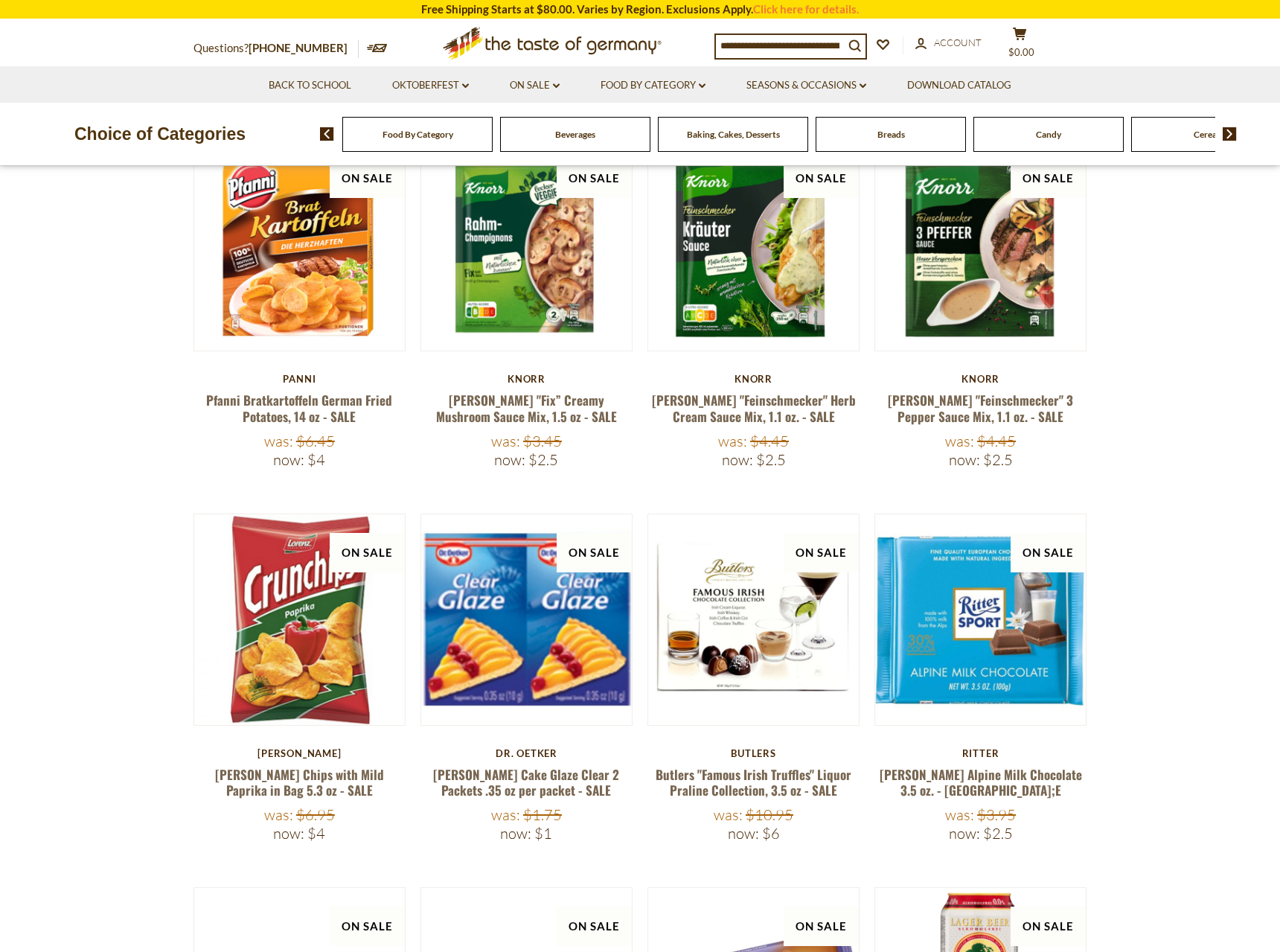
click at [752, 42] on input at bounding box center [780, 45] width 128 height 20
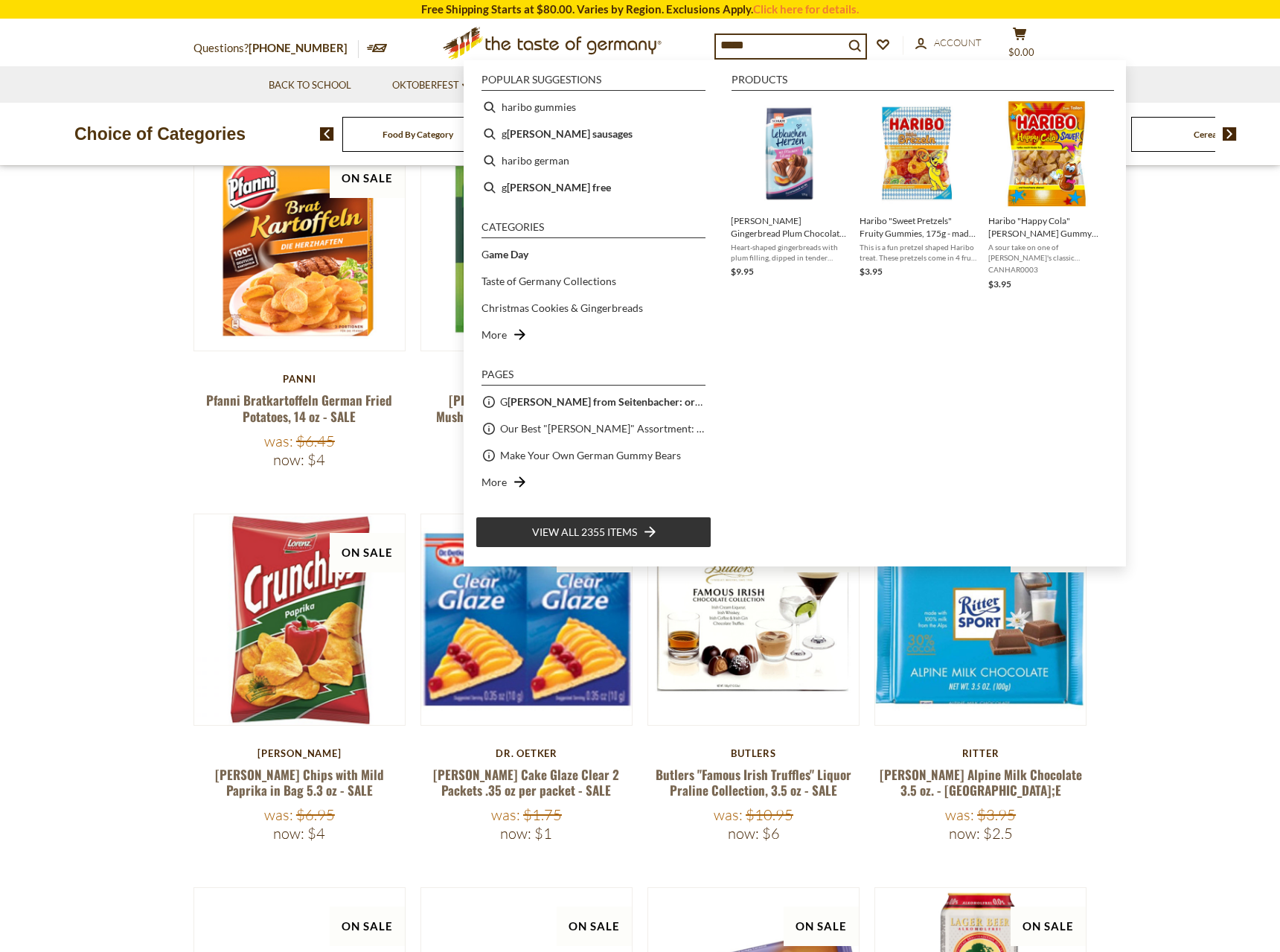
type input "******"
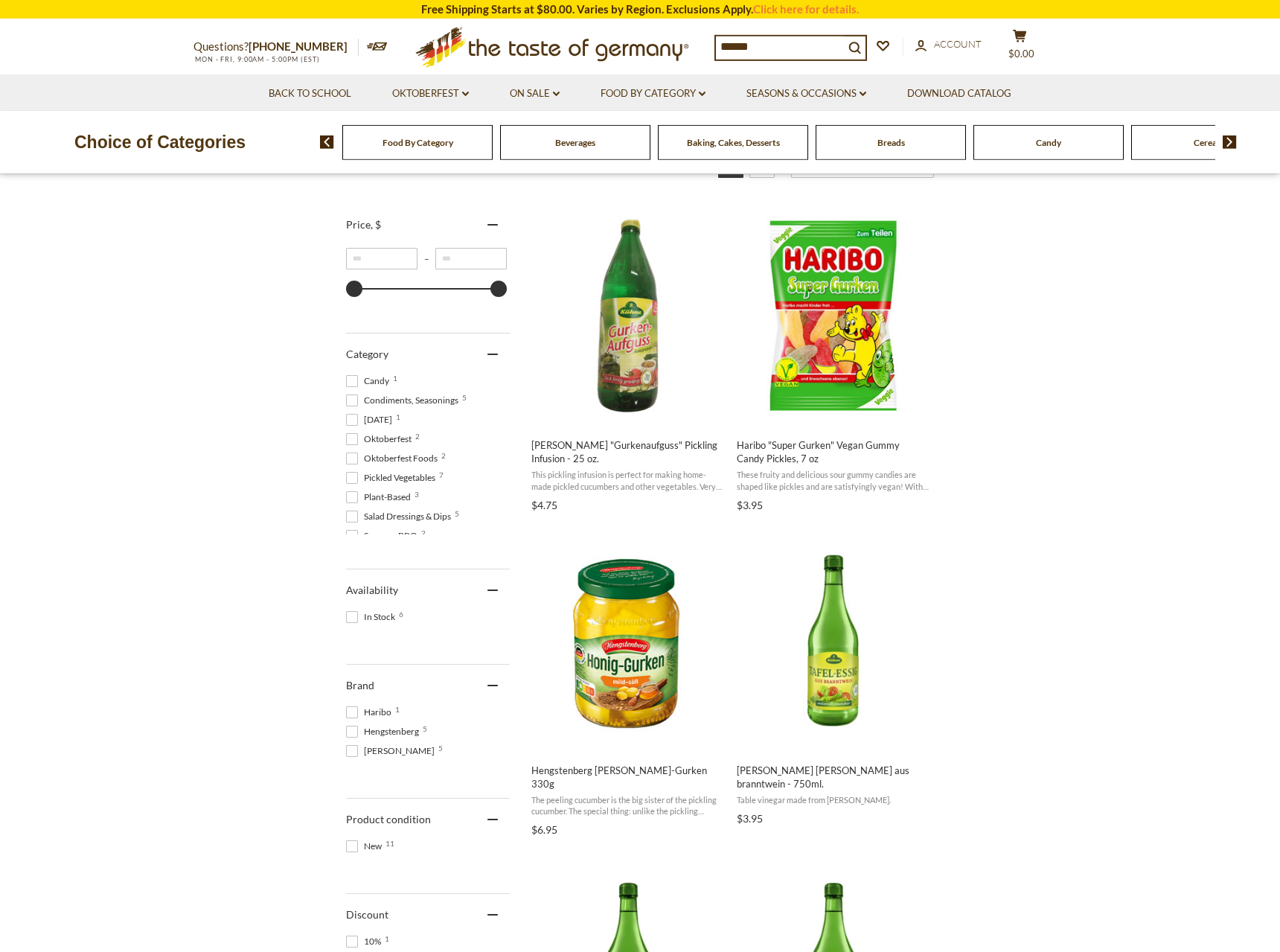
scroll to position [304, 0]
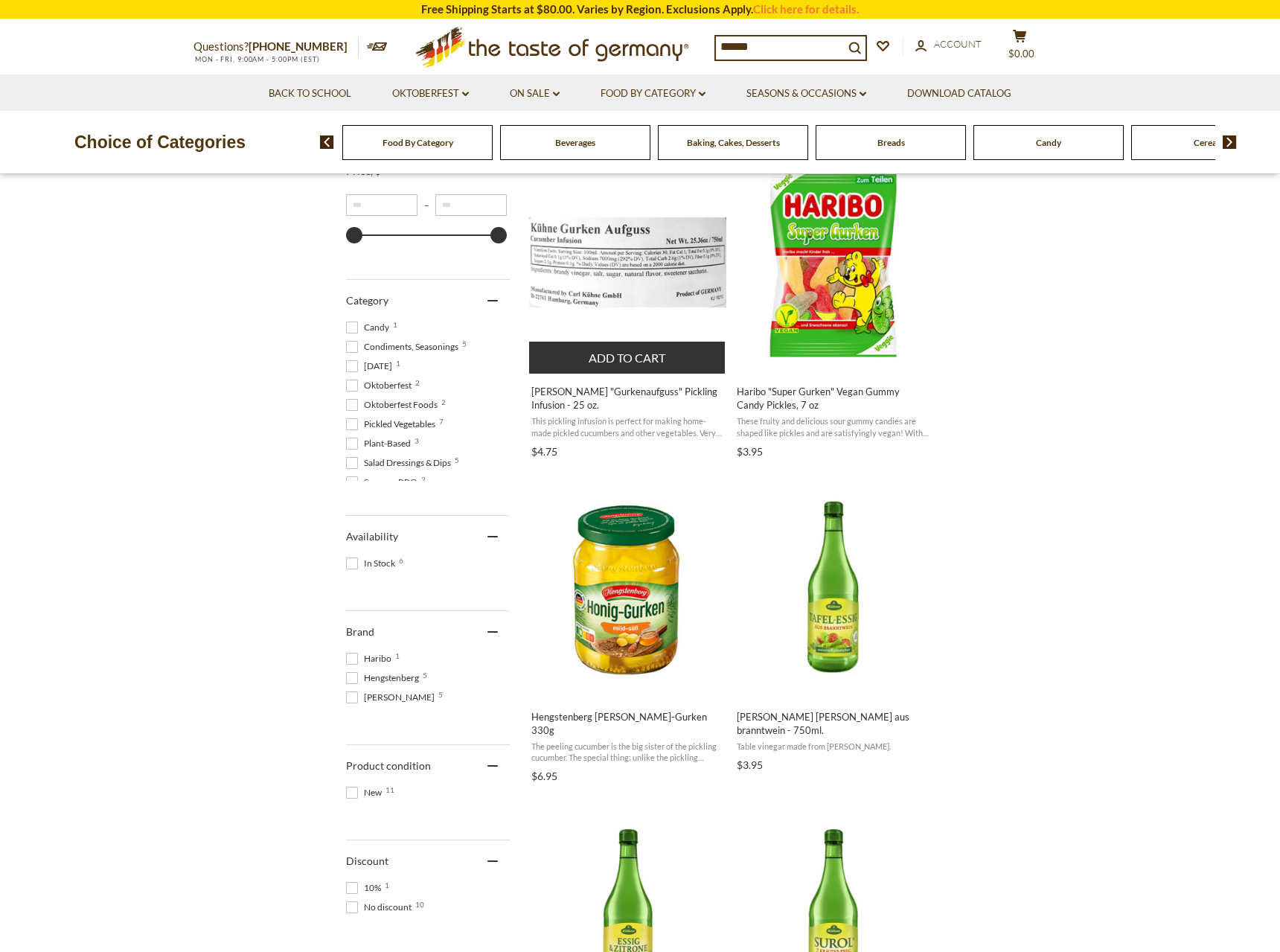
click at [651, 352] on button "Add to cart" at bounding box center [627, 358] width 196 height 32
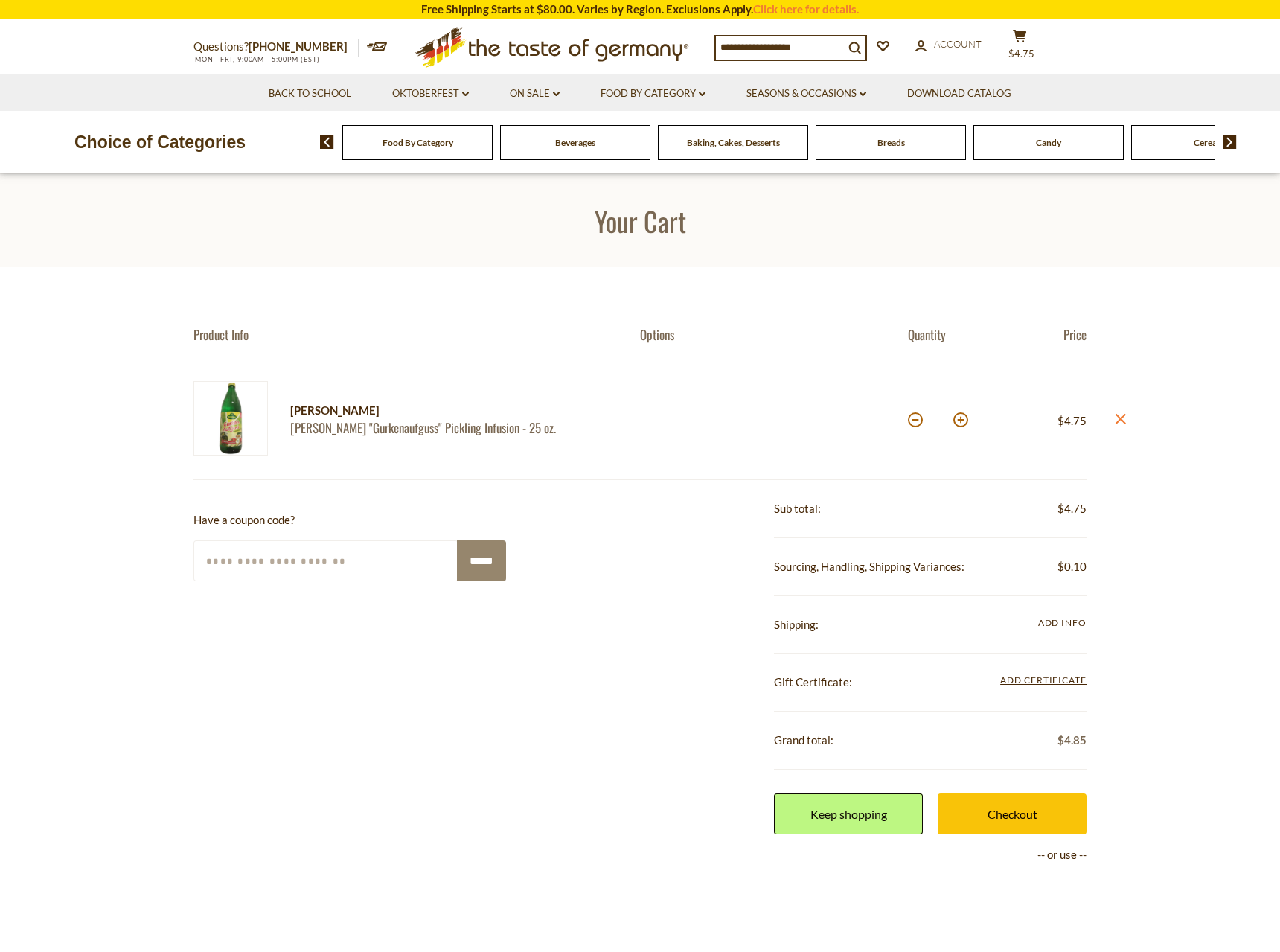
click at [776, 39] on input at bounding box center [780, 46] width 128 height 20
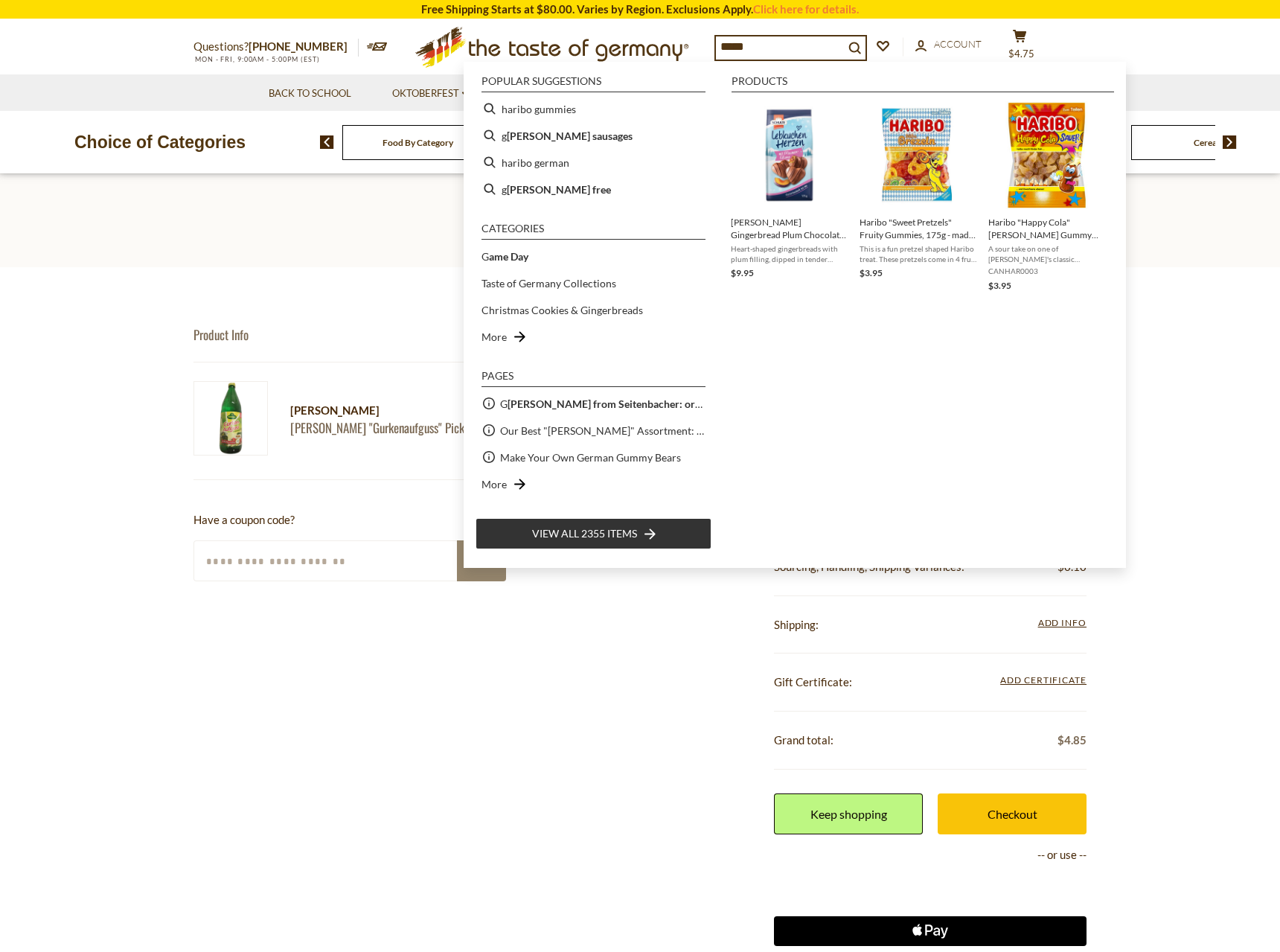
type input "******"
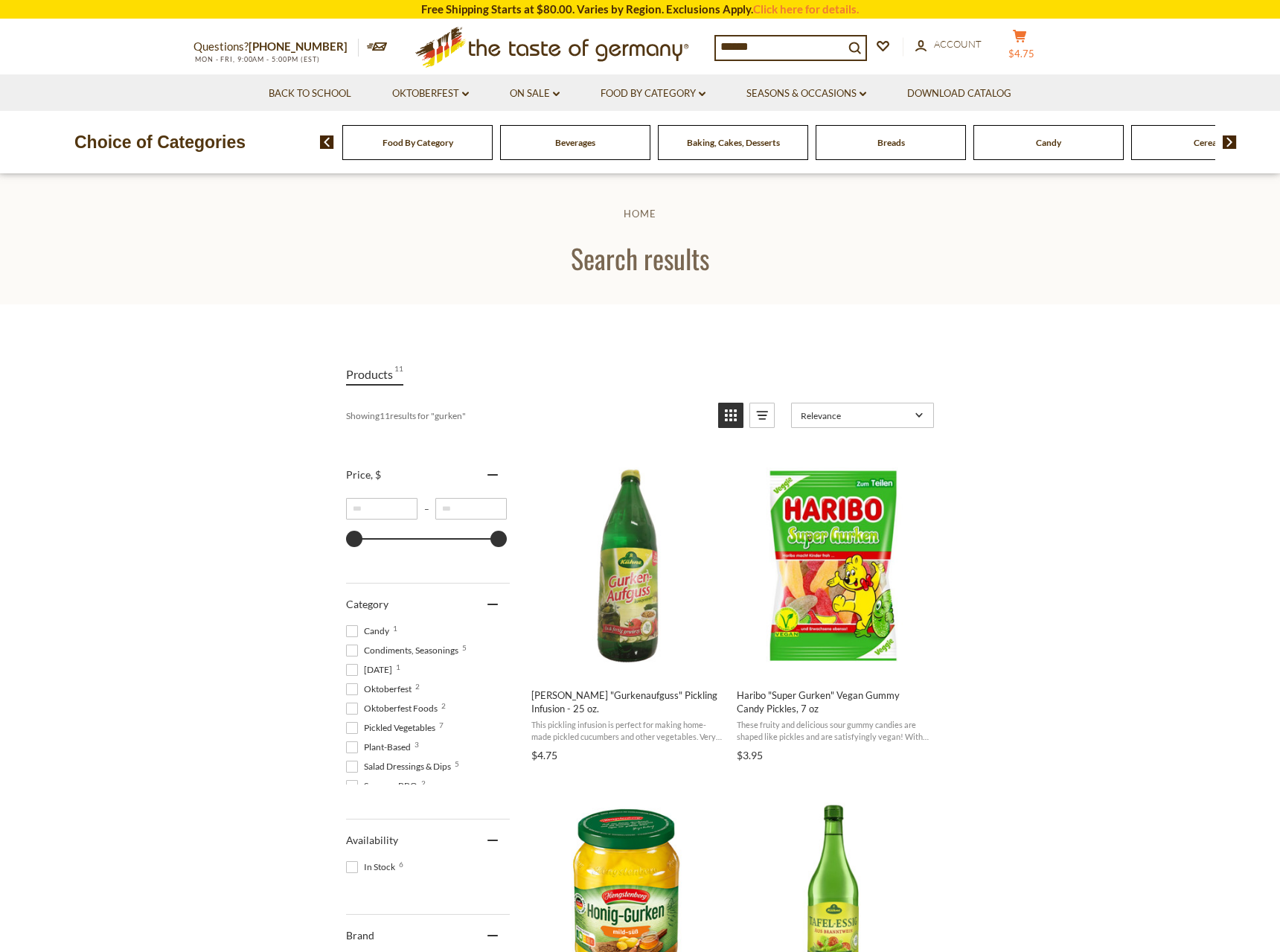
click at [1034, 48] on span "$4.75" at bounding box center [1021, 54] width 26 height 12
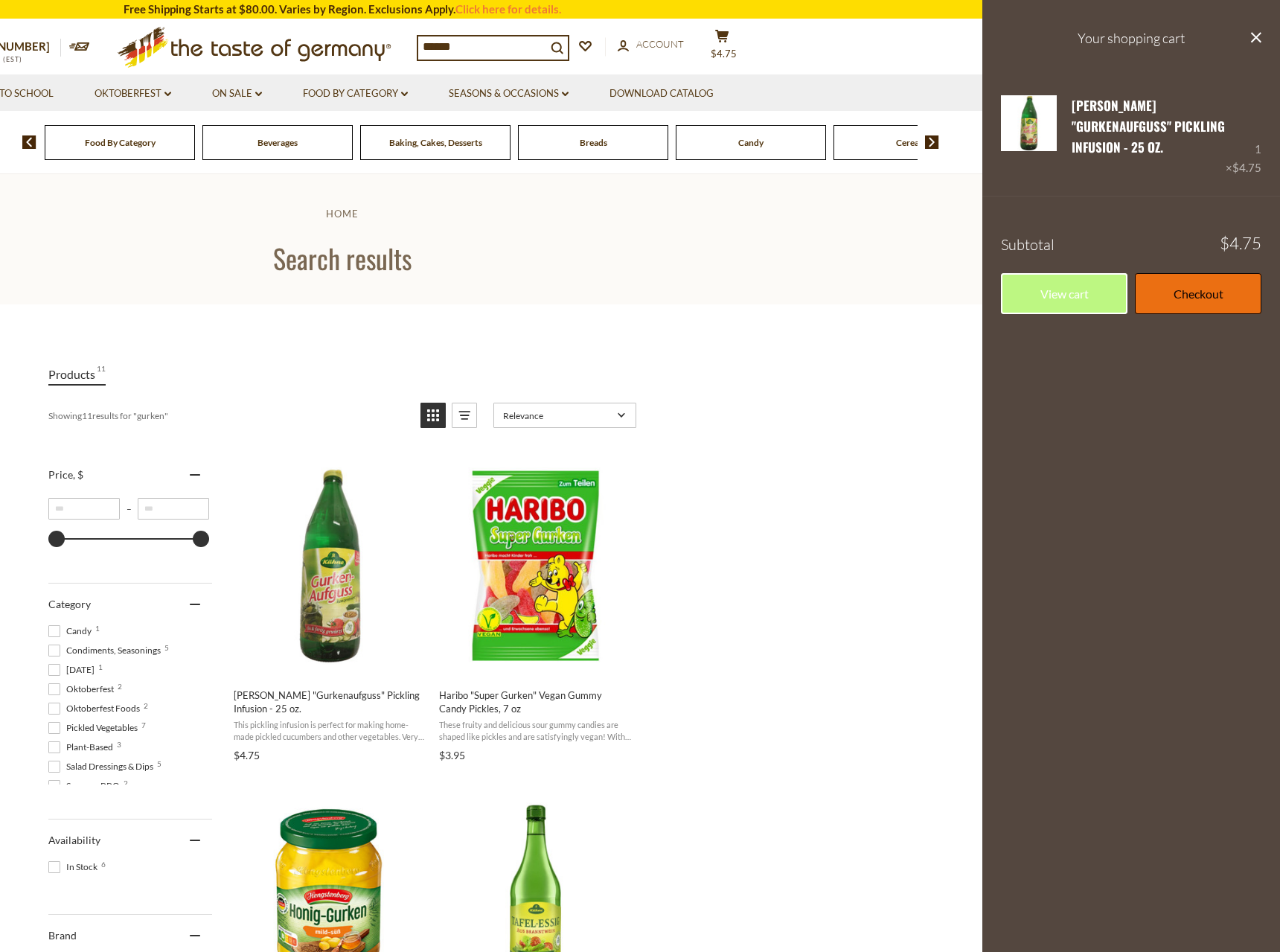
click at [1181, 273] on link "Checkout" at bounding box center [1197, 293] width 127 height 41
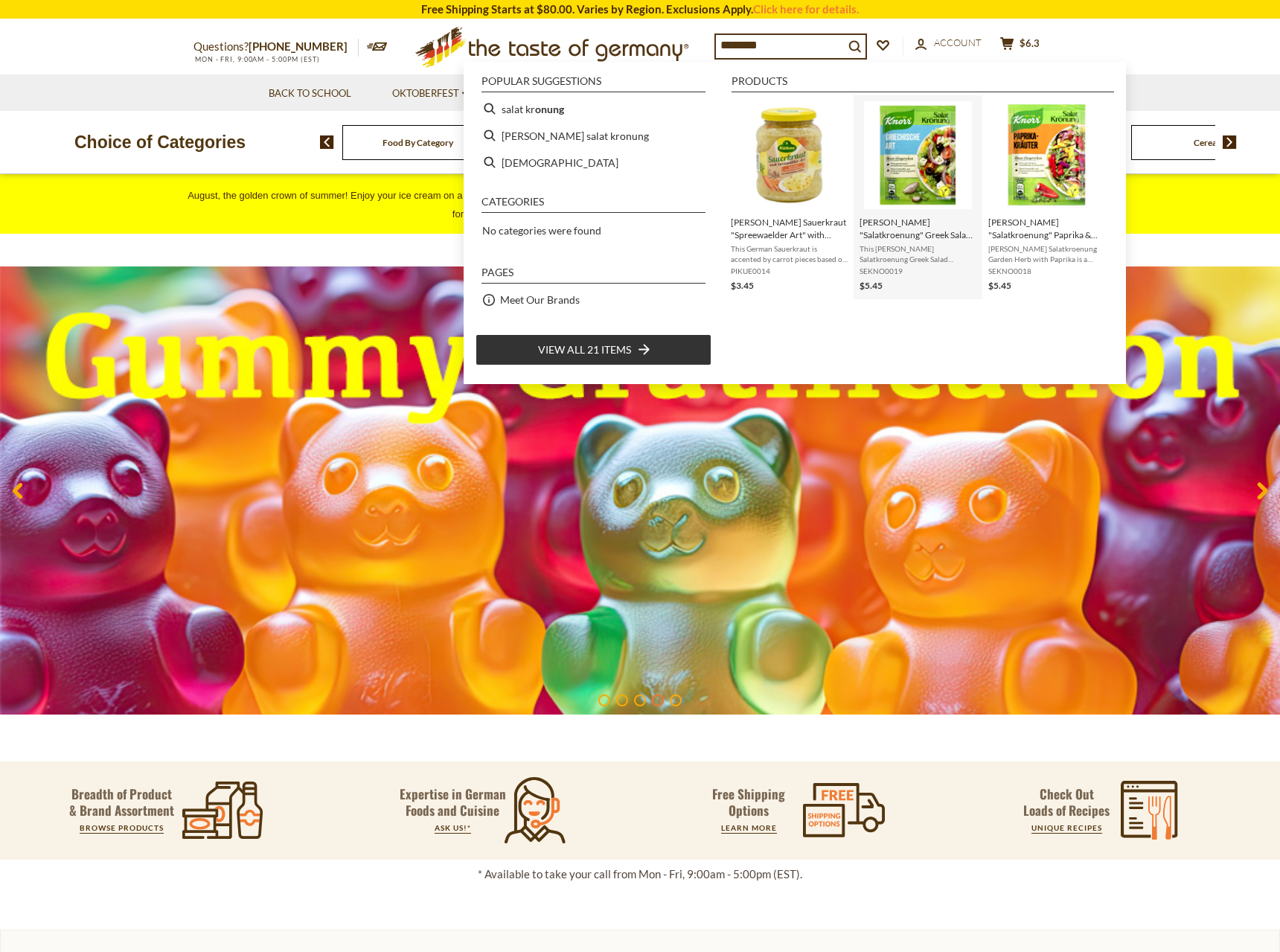
type input "********"
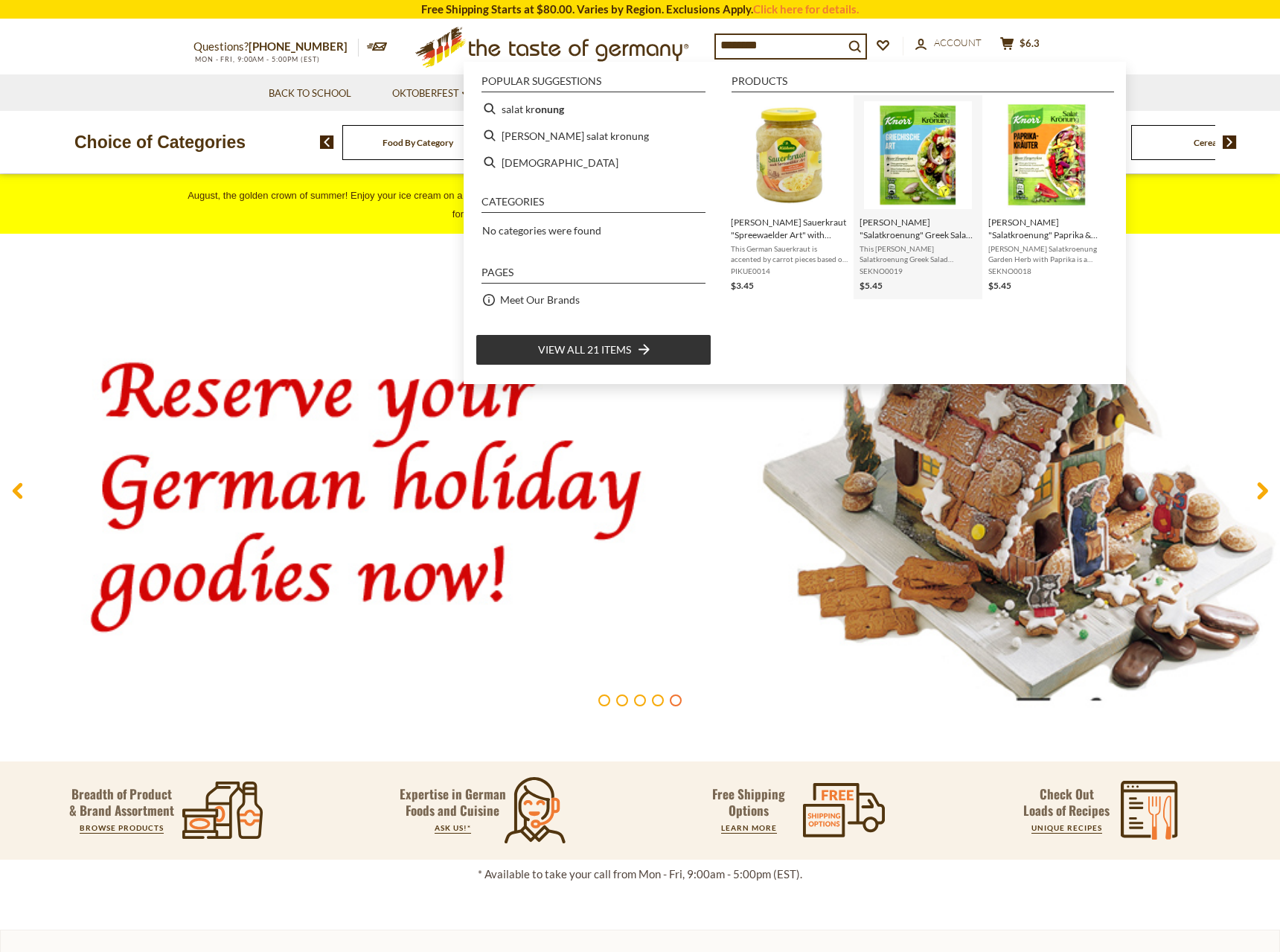
click at [928, 199] on img "Instant Search Results" at bounding box center [918, 155] width 108 height 108
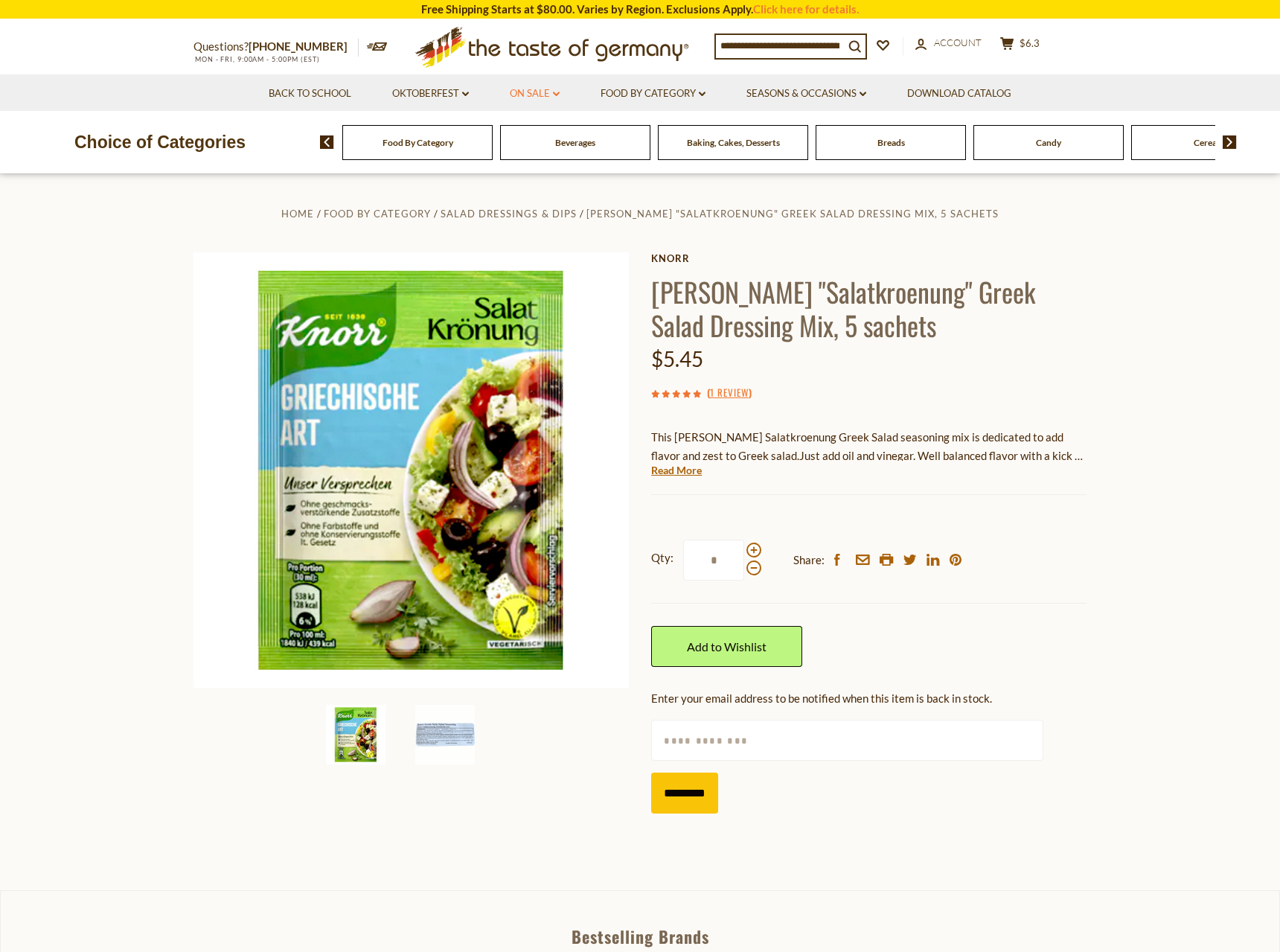
click at [536, 97] on link "On Sale dropdown_arrow" at bounding box center [535, 94] width 50 height 17
click at [542, 133] on link "All On Sale" at bounding box center [528, 133] width 54 height 14
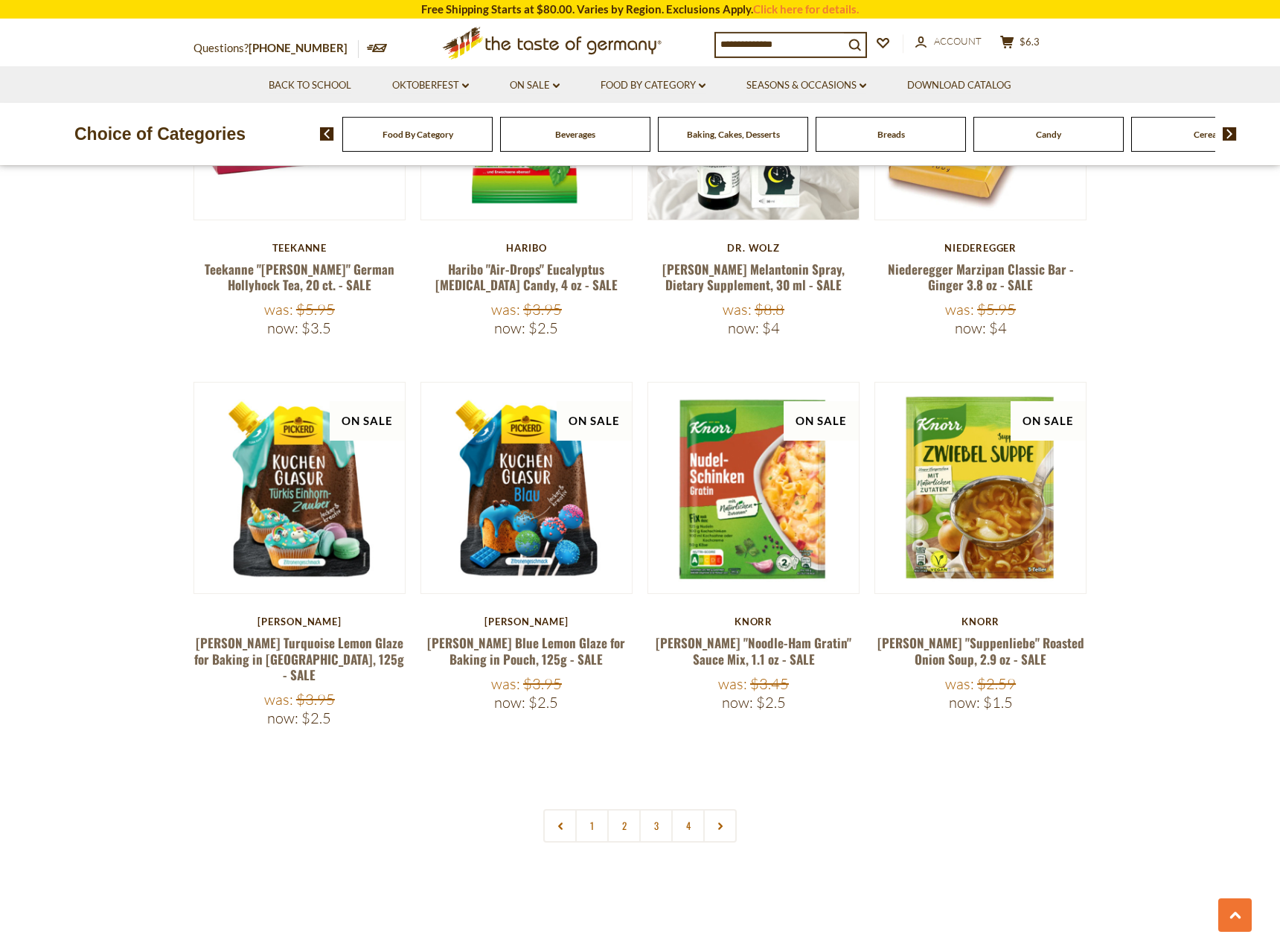
scroll to position [3112, 0]
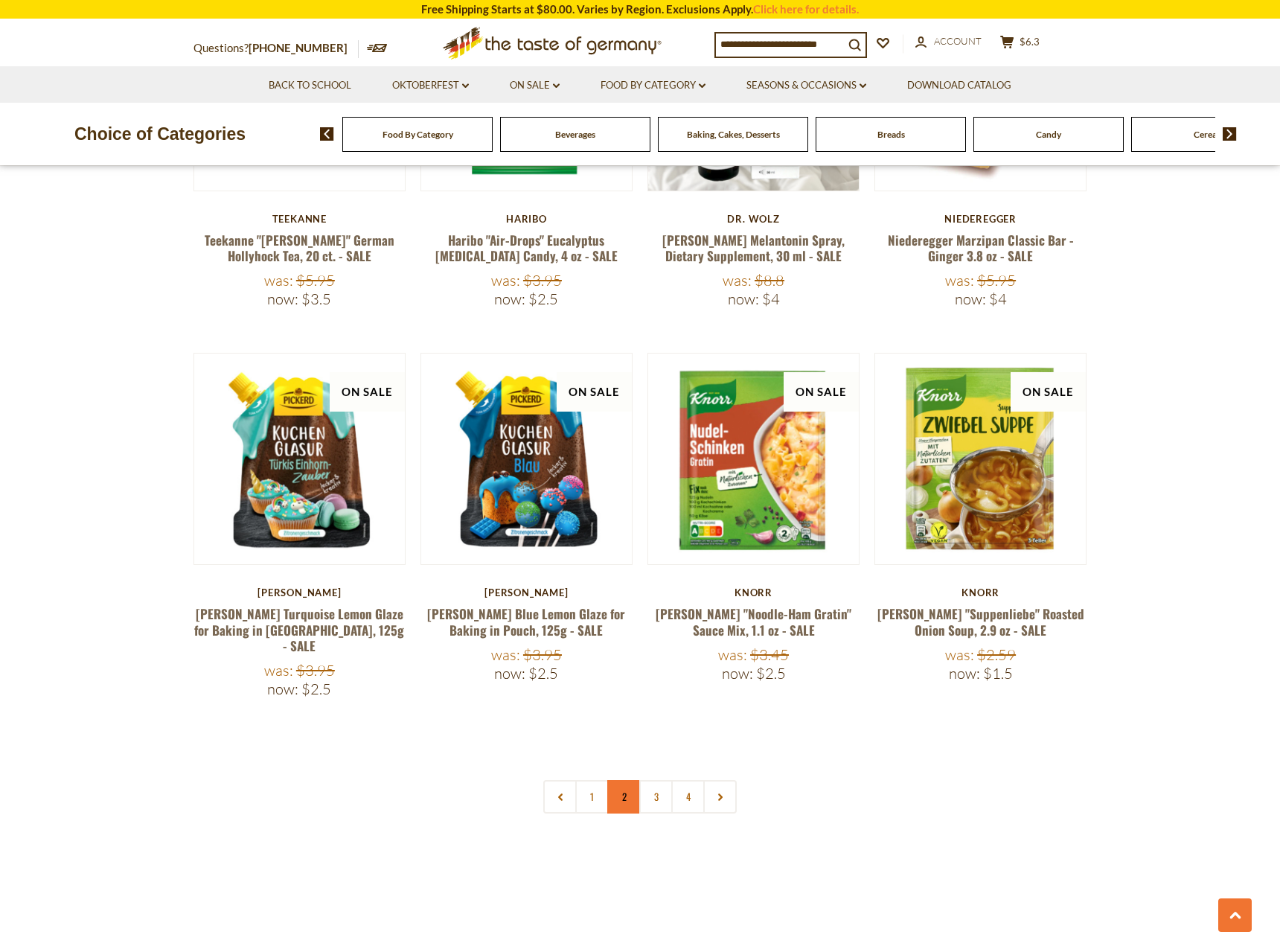
click at [620, 780] on link "2" at bounding box center [624, 797] width 33 height 33
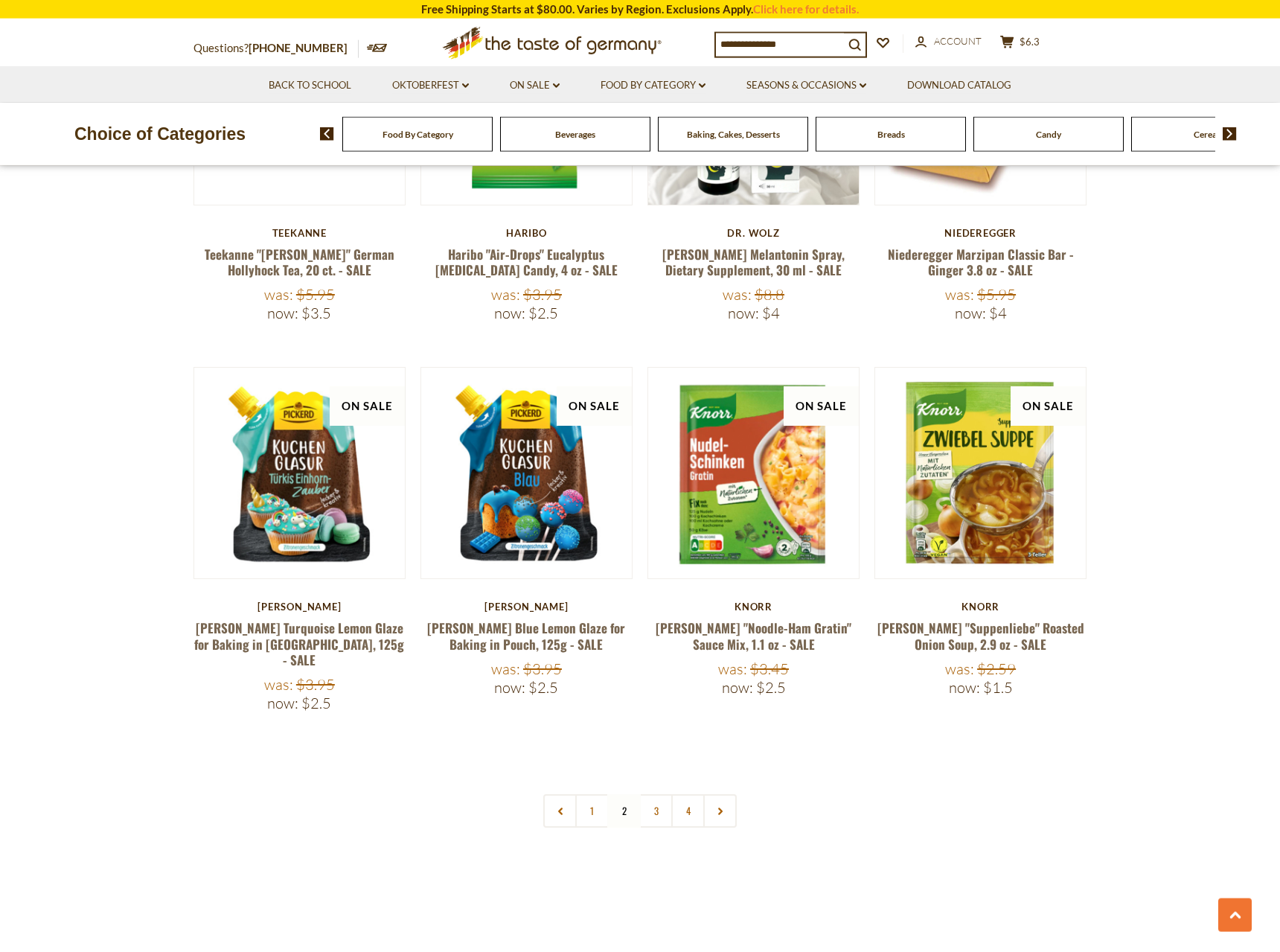
scroll to position [3155, 0]
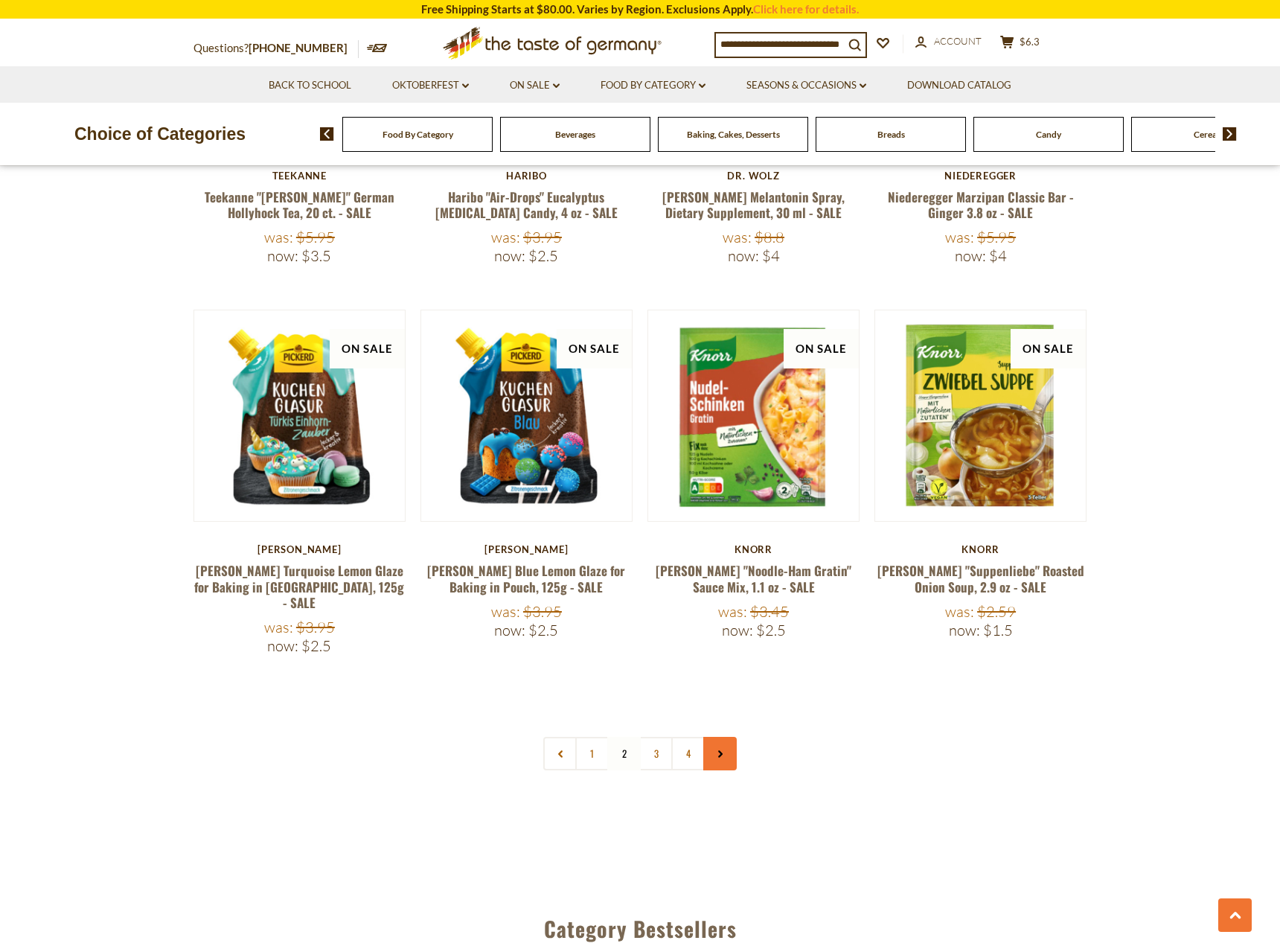
click at [713, 737] on link at bounding box center [720, 753] width 33 height 33
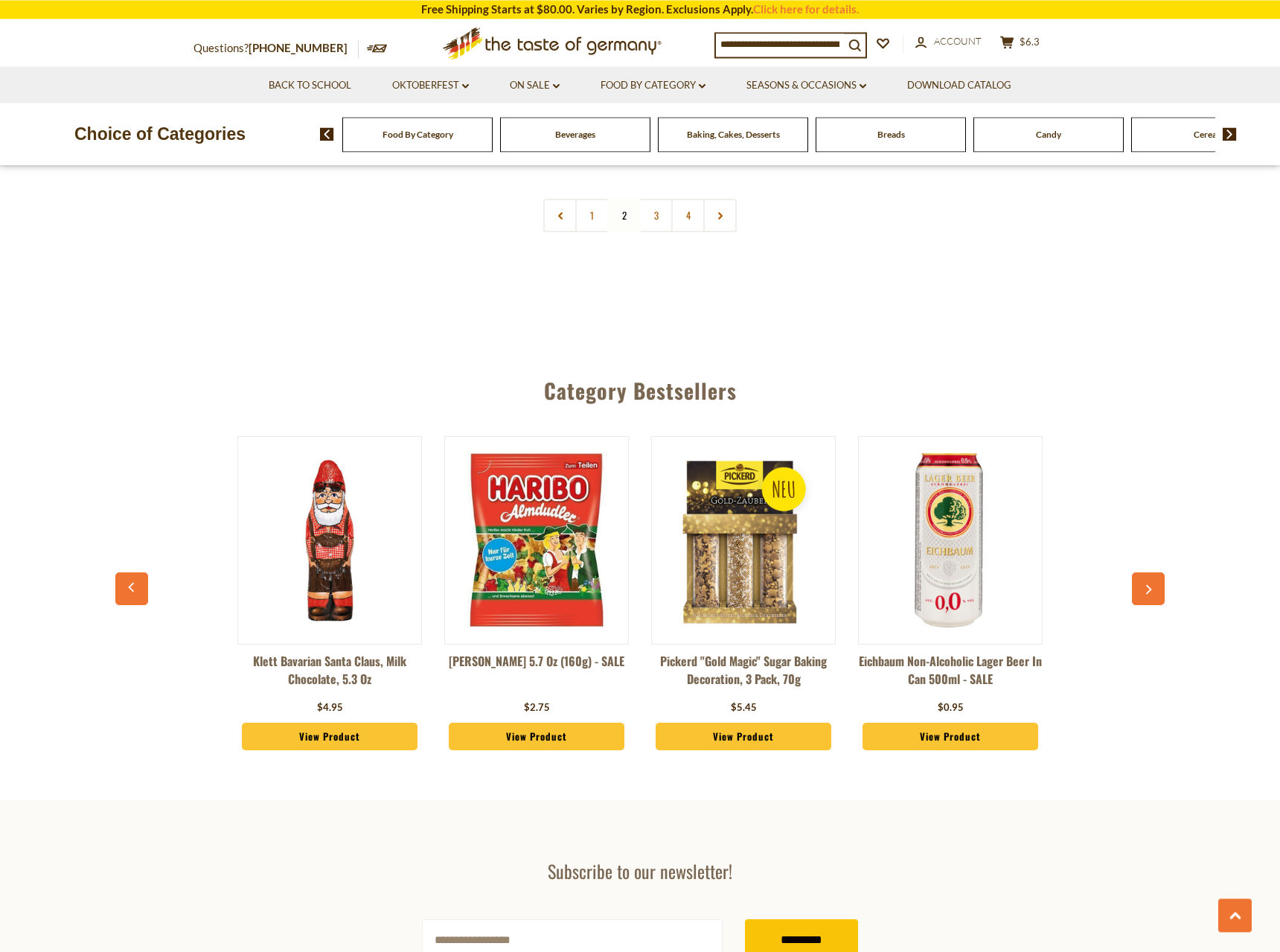
scroll to position [3795, 0]
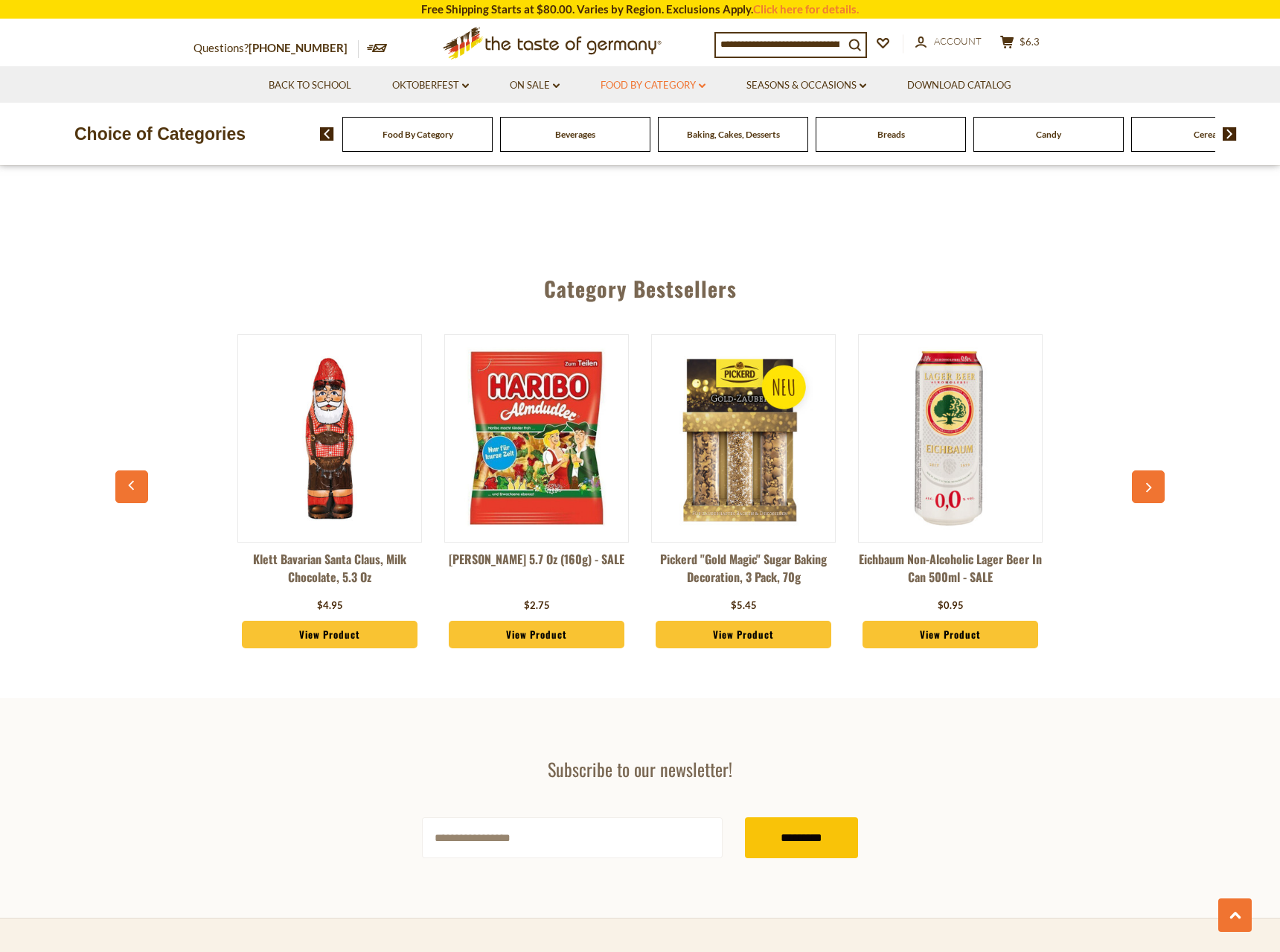
click at [682, 86] on link "Food By Category dropdown_arrow" at bounding box center [653, 86] width 105 height 17
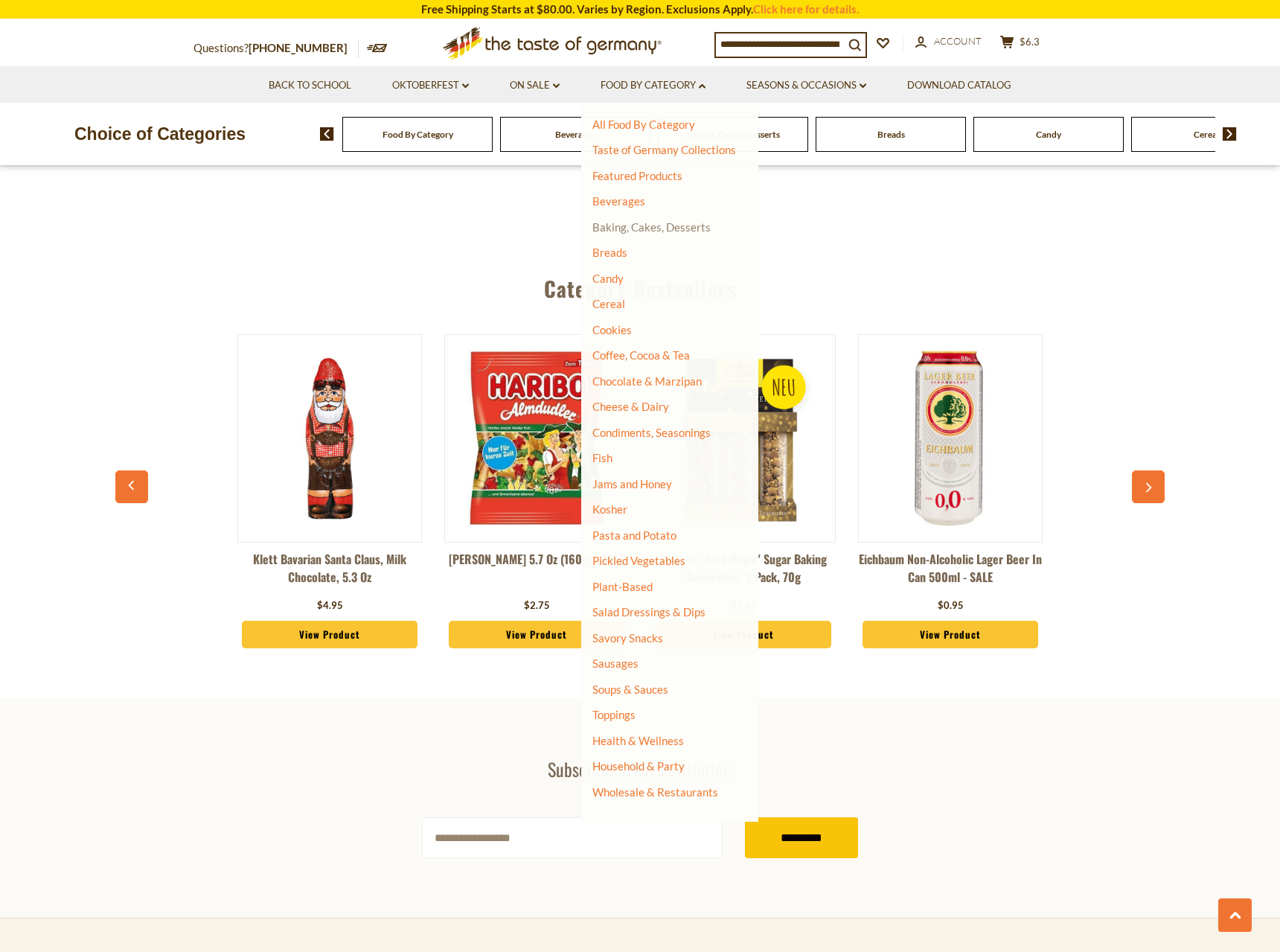
click at [636, 228] on link "Baking, Cakes, Desserts" at bounding box center [652, 227] width 118 height 14
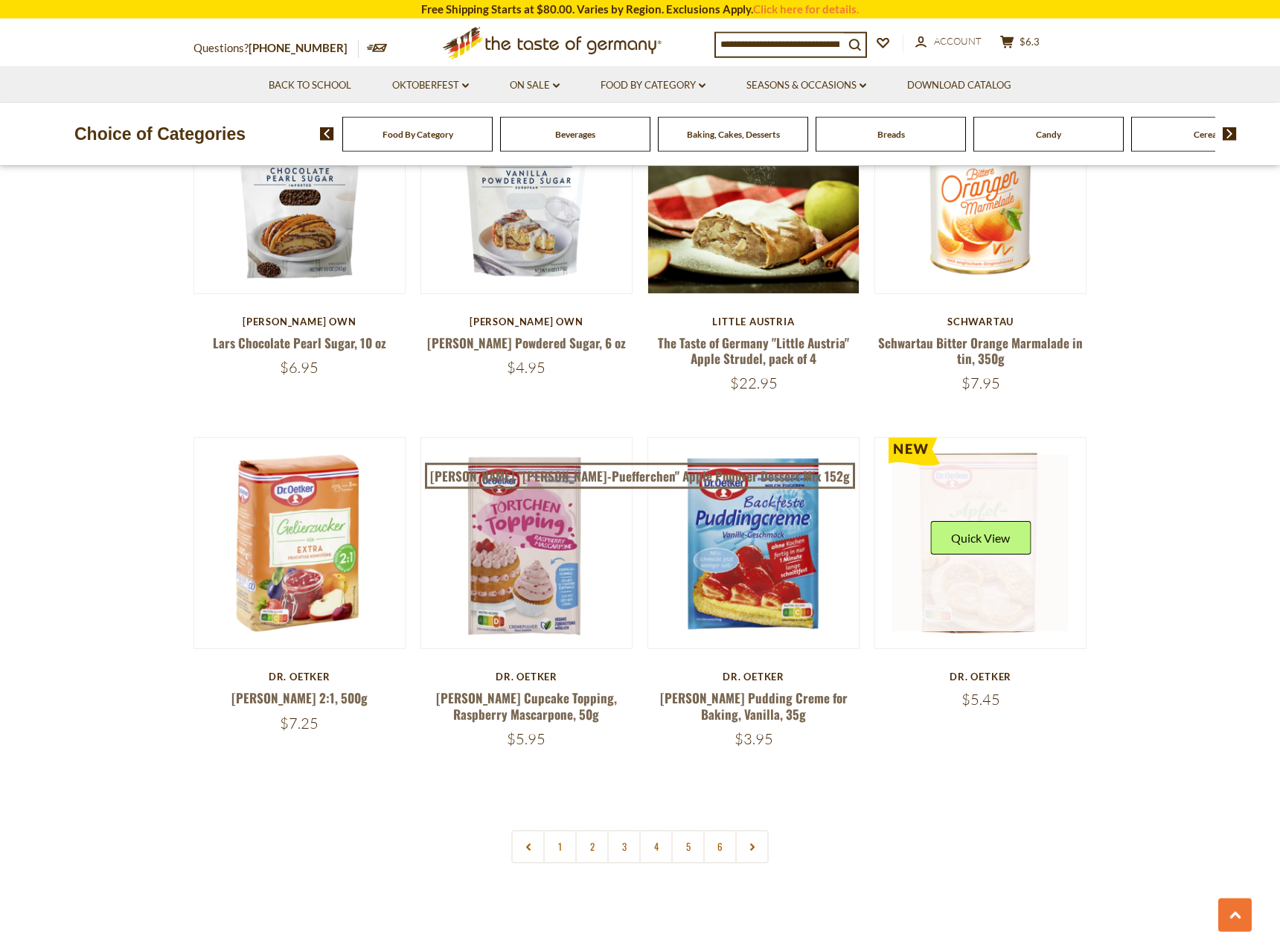
scroll to position [3264, 0]
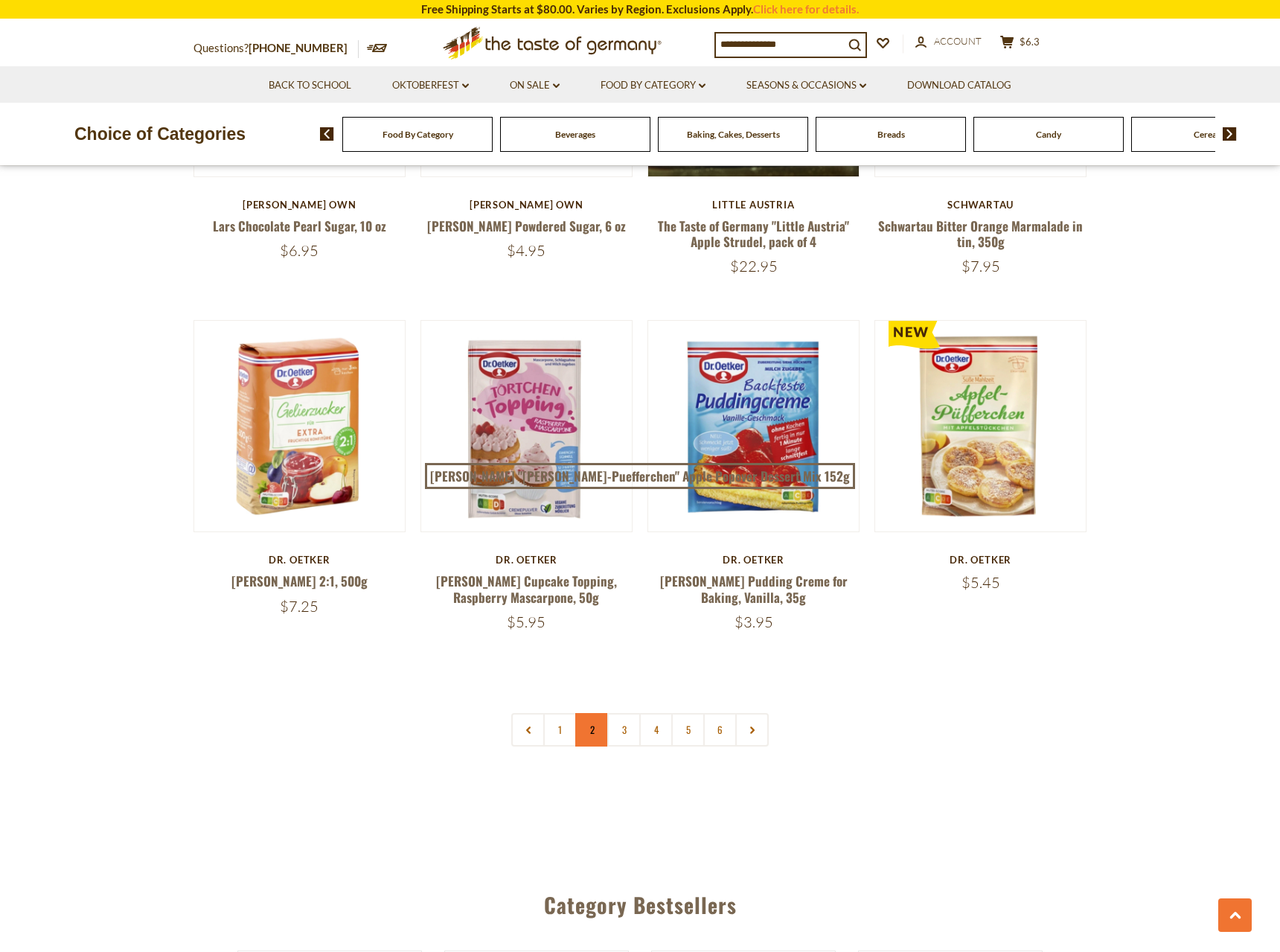
click at [589, 713] on link "2" at bounding box center [592, 730] width 33 height 33
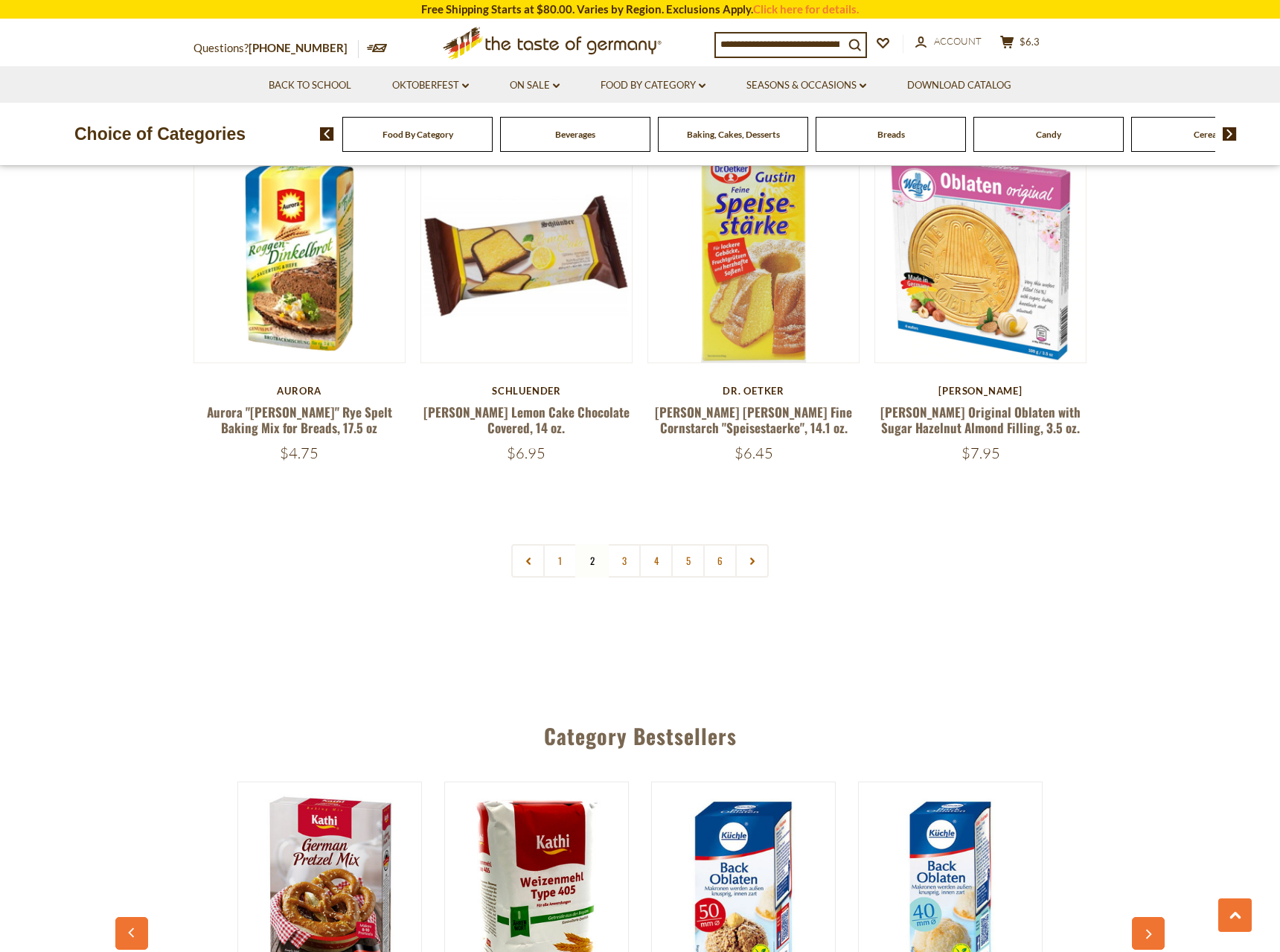
scroll to position [3550, 0]
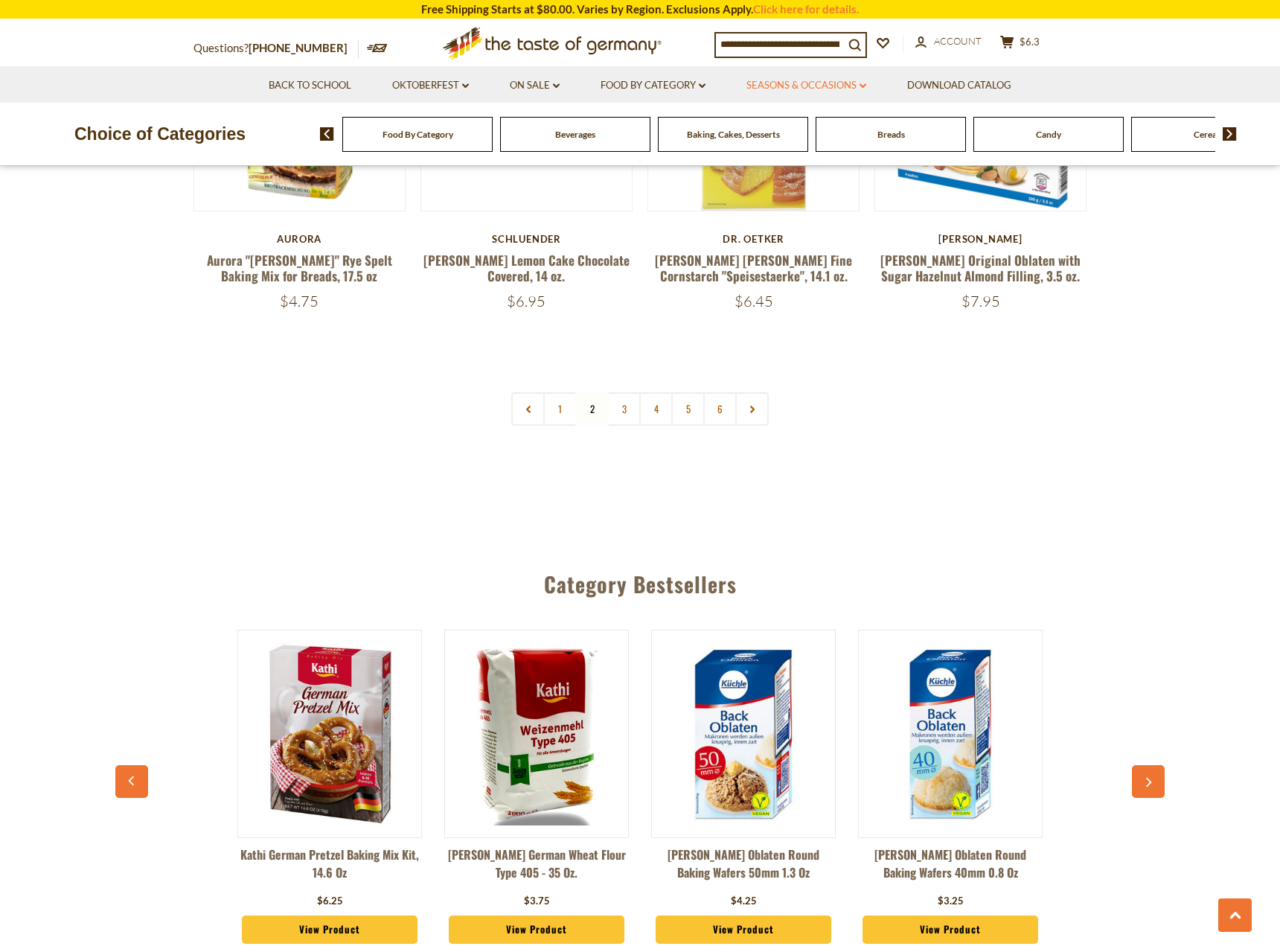
click at [815, 85] on link "Seasons & Occasions dropdown_arrow" at bounding box center [806, 86] width 120 height 17
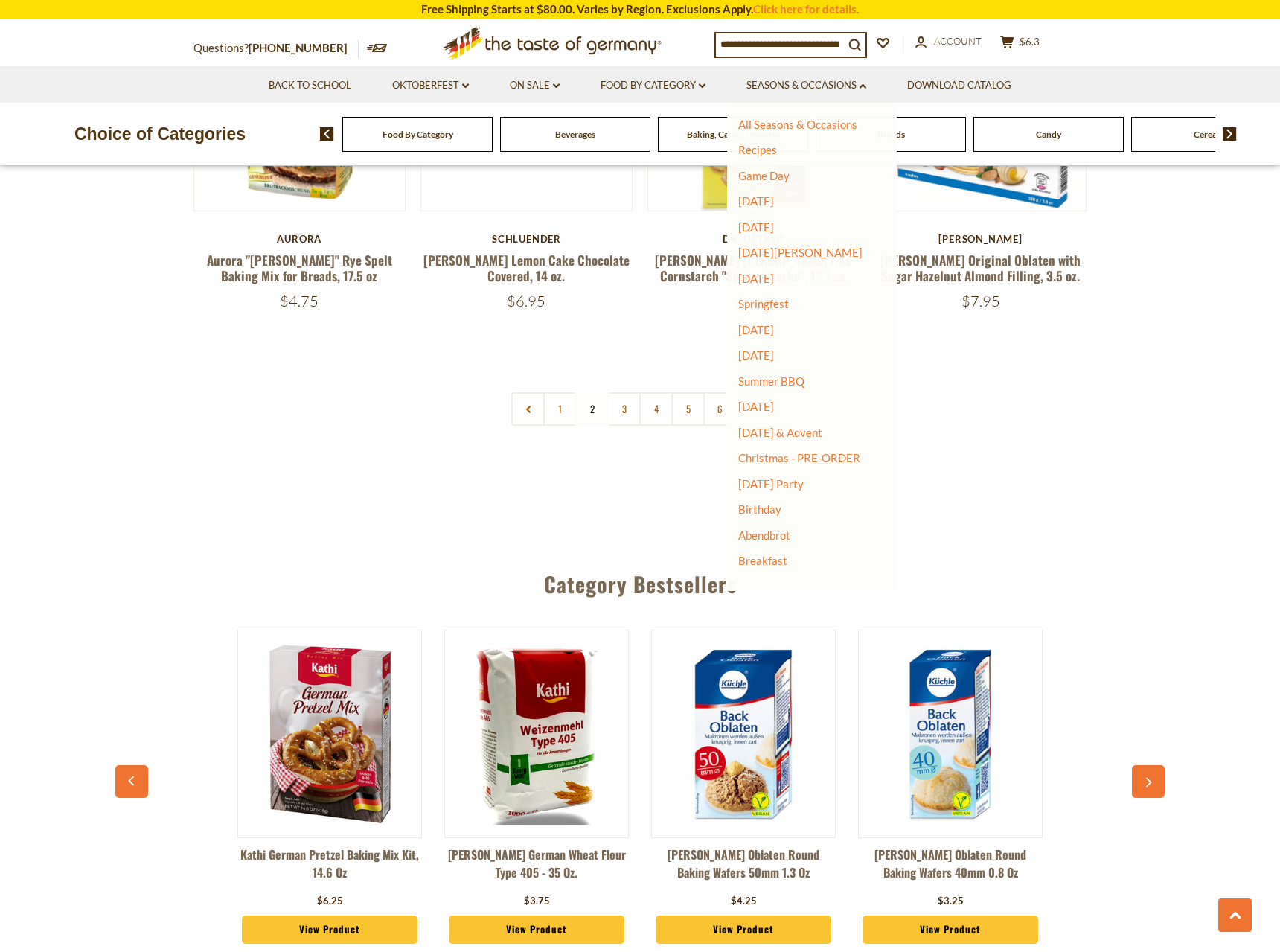
click at [709, 85] on li "Food By Category dropdown_arrow All Food By Category Taste of Germany Collectio…" at bounding box center [653, 84] width 143 height 36
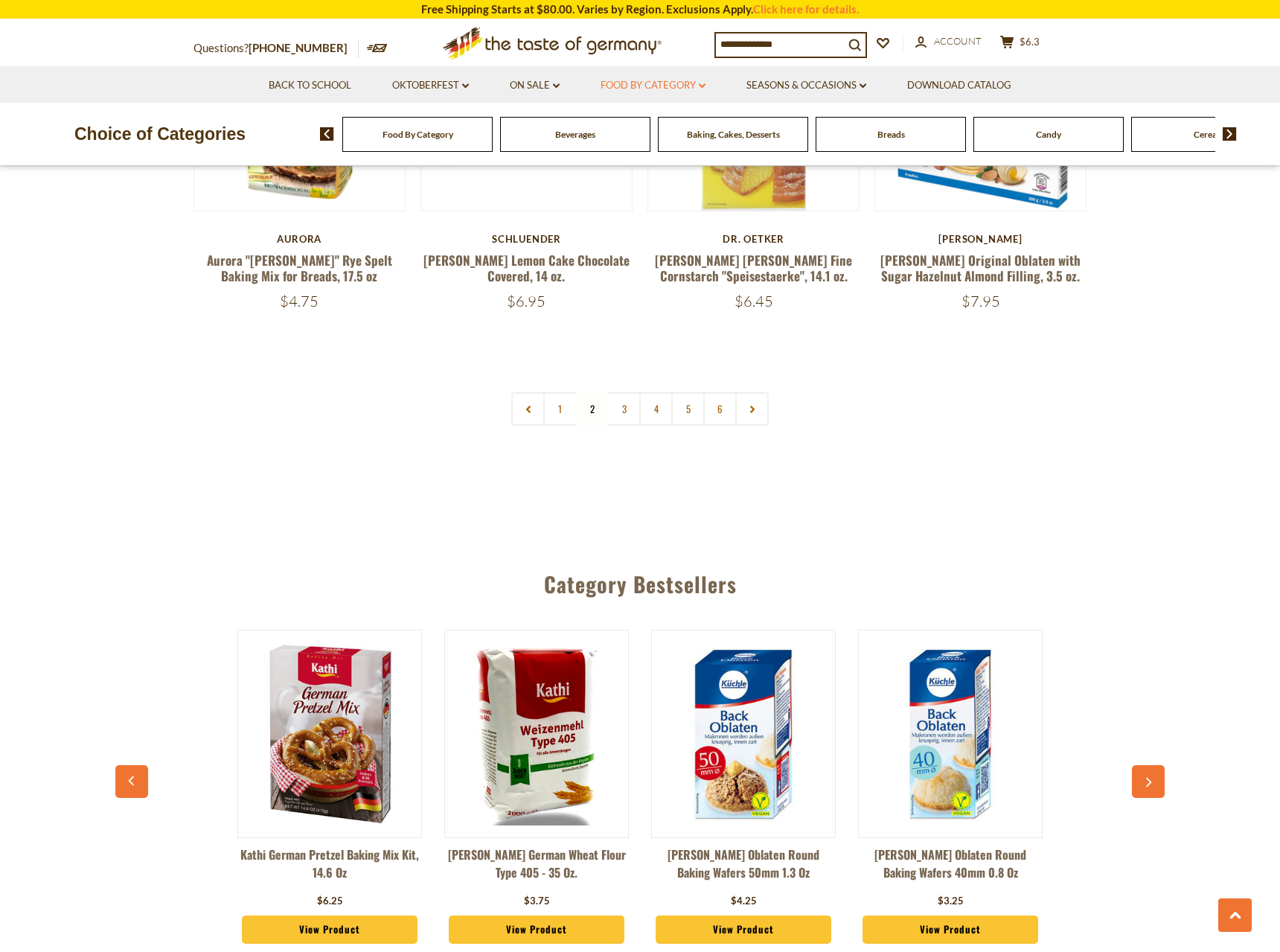
click at [699, 87] on link "Food By Category dropdown_arrow" at bounding box center [653, 86] width 105 height 17
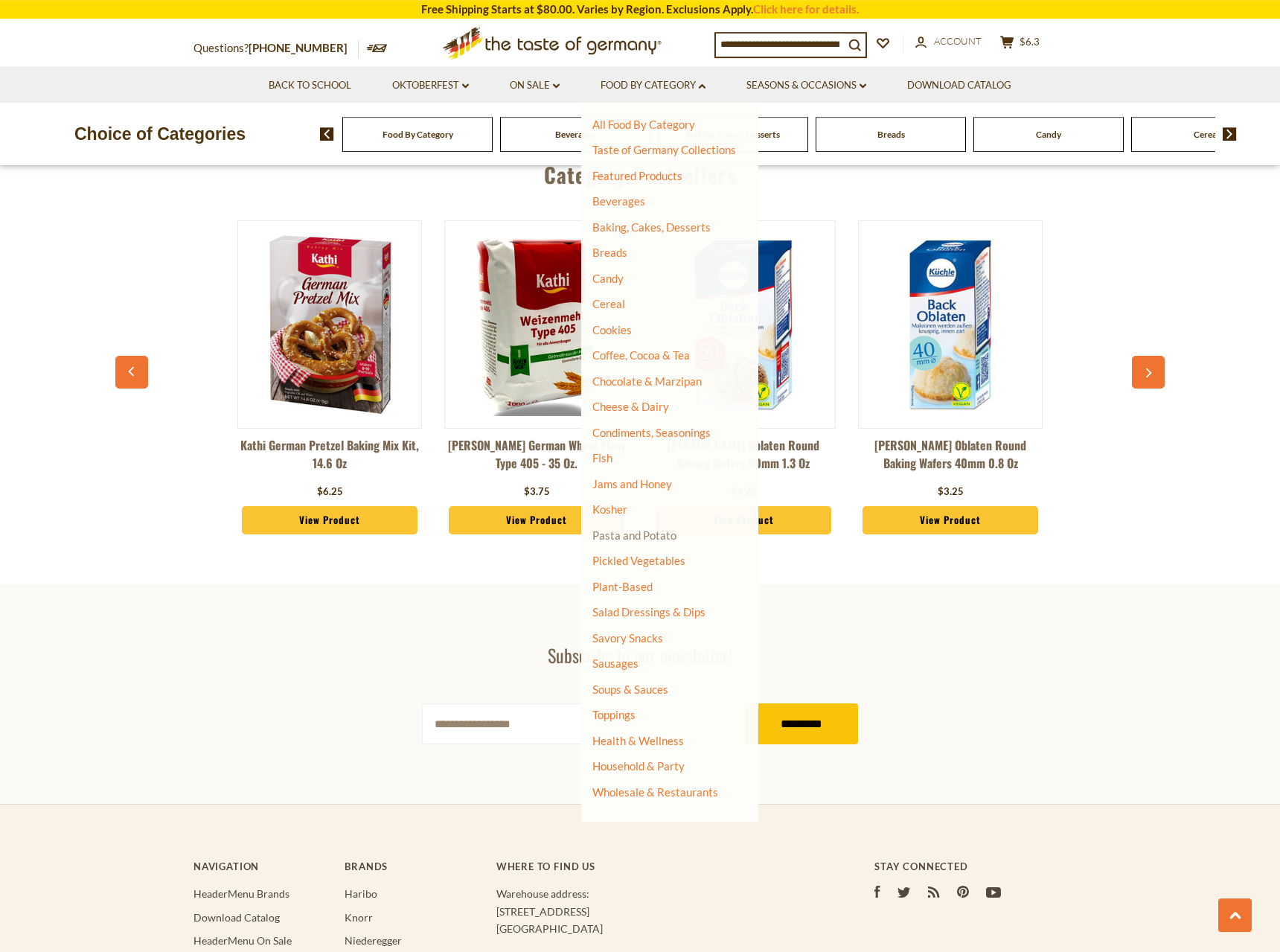
scroll to position [4006, 0]
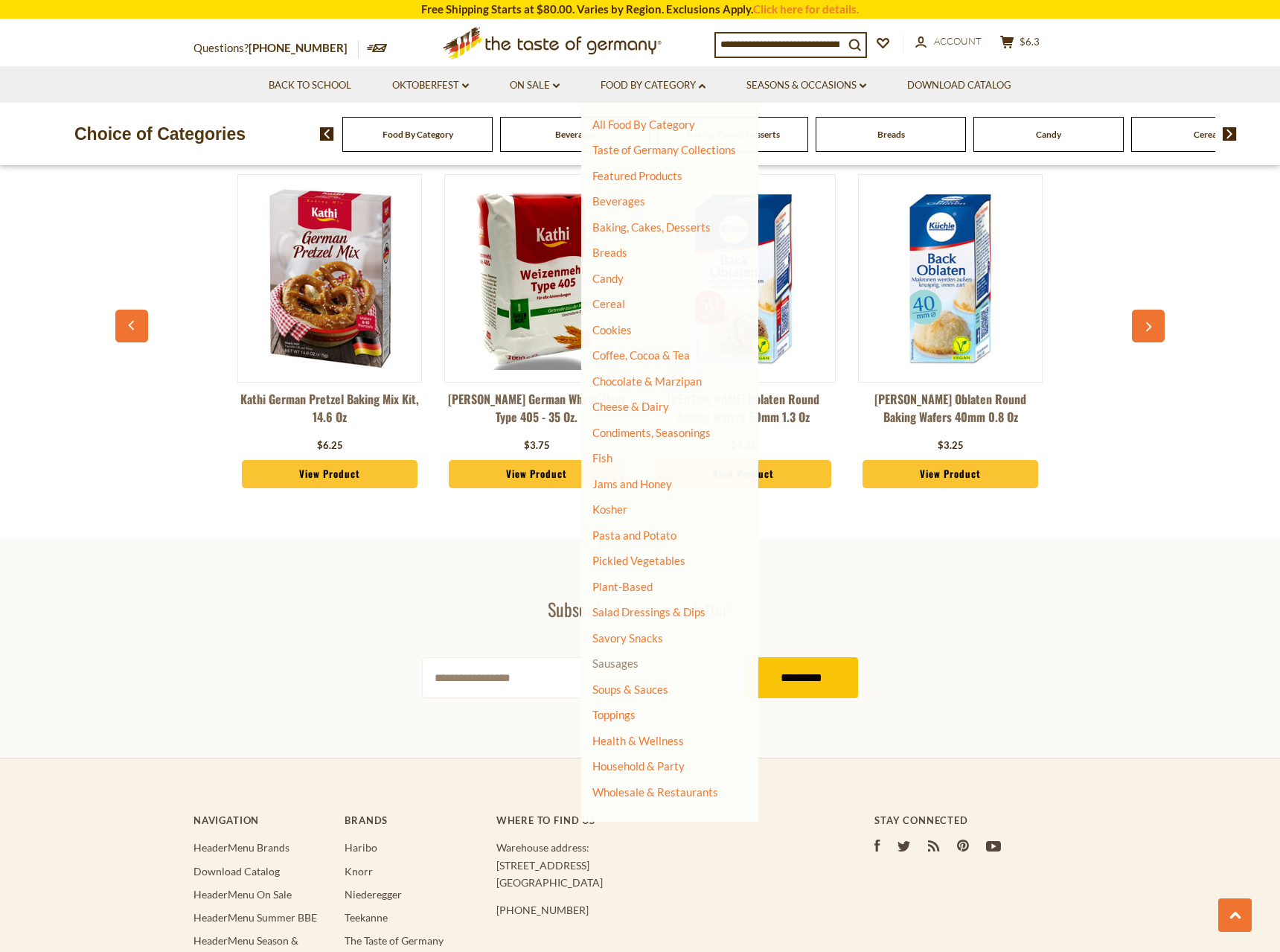
click at [626, 662] on link "Sausages" at bounding box center [615, 663] width 46 height 14
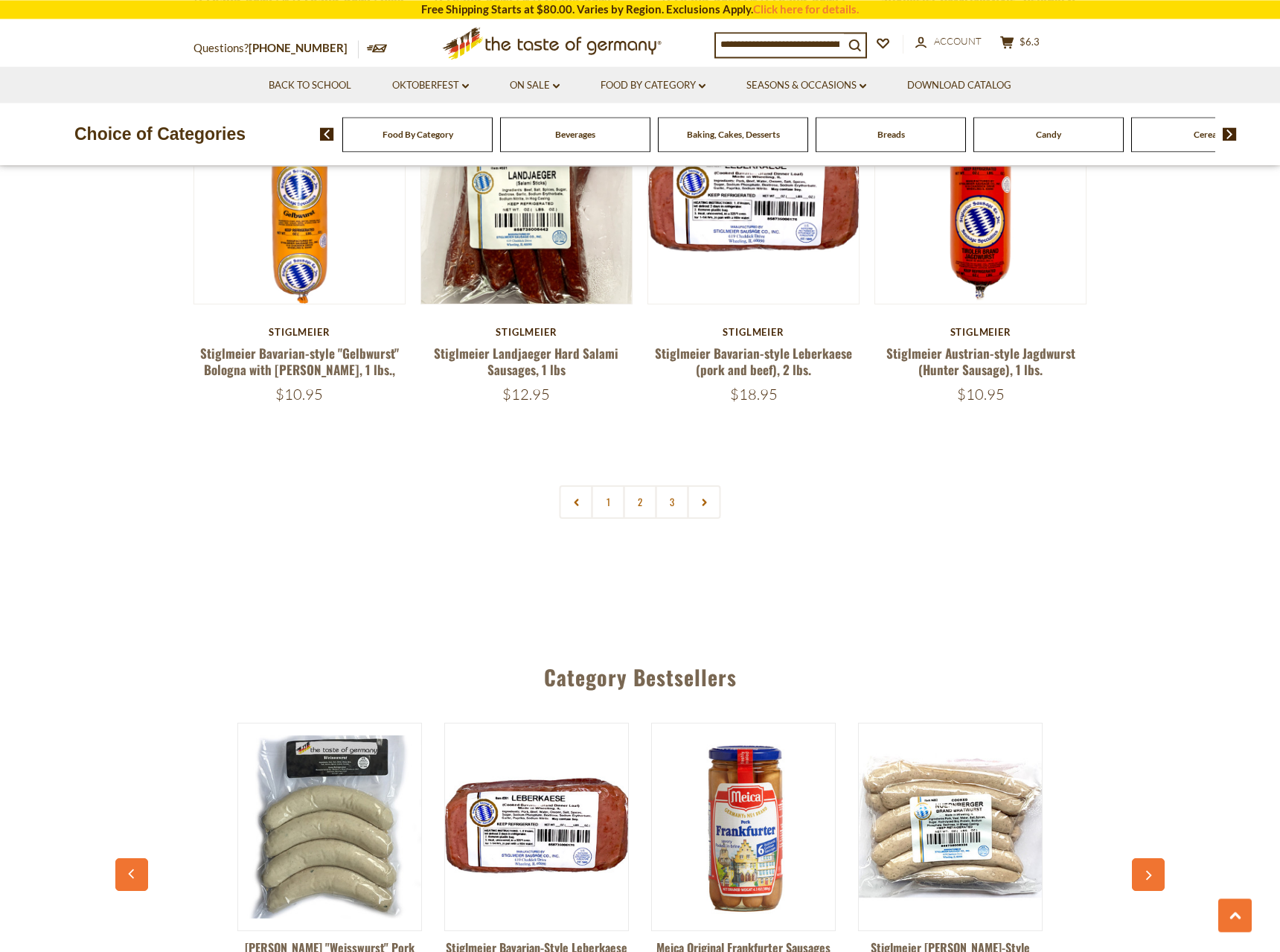
scroll to position [3568, 0]
